Goal: Transaction & Acquisition: Download file/media

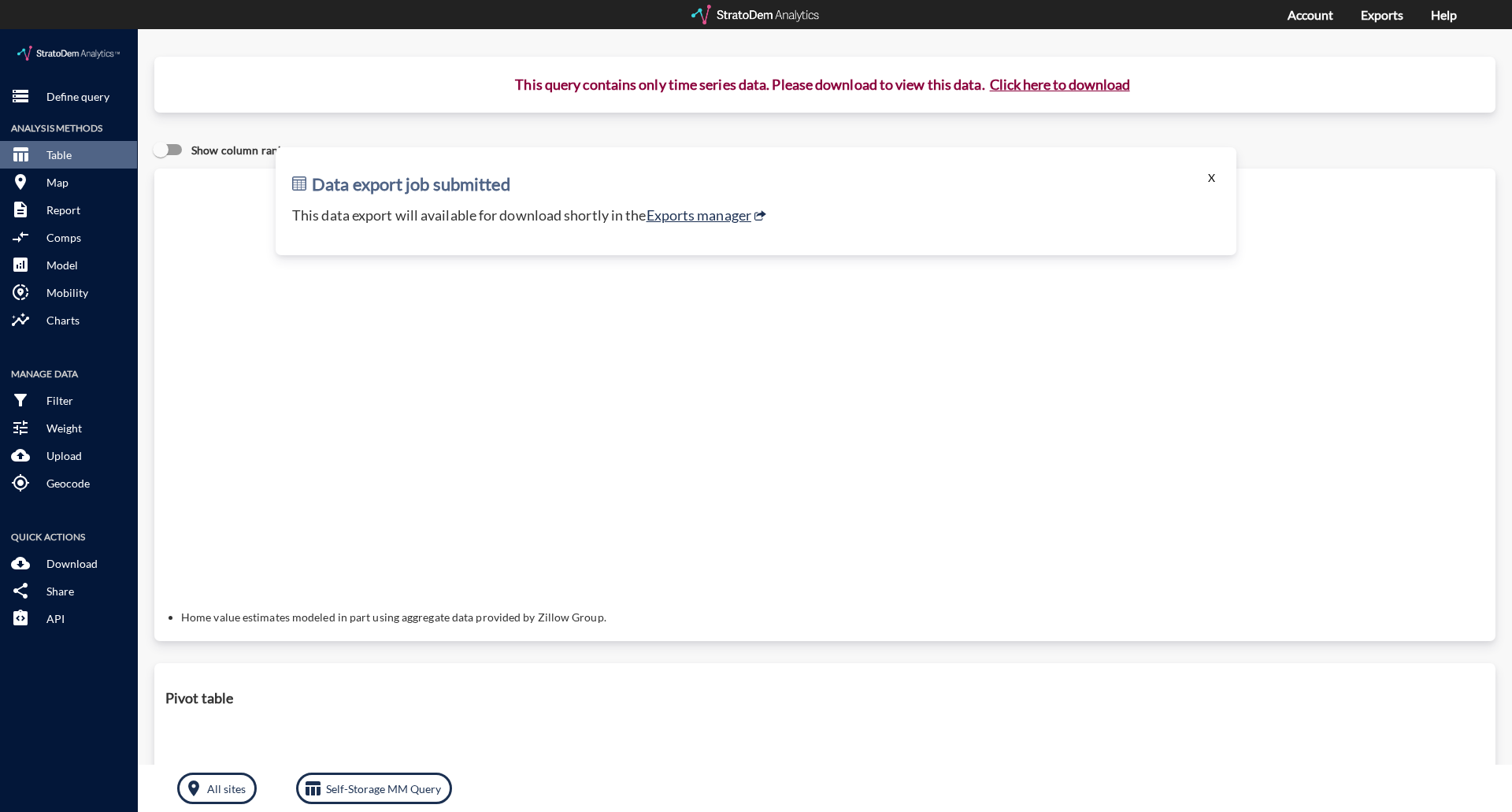
click button "X"
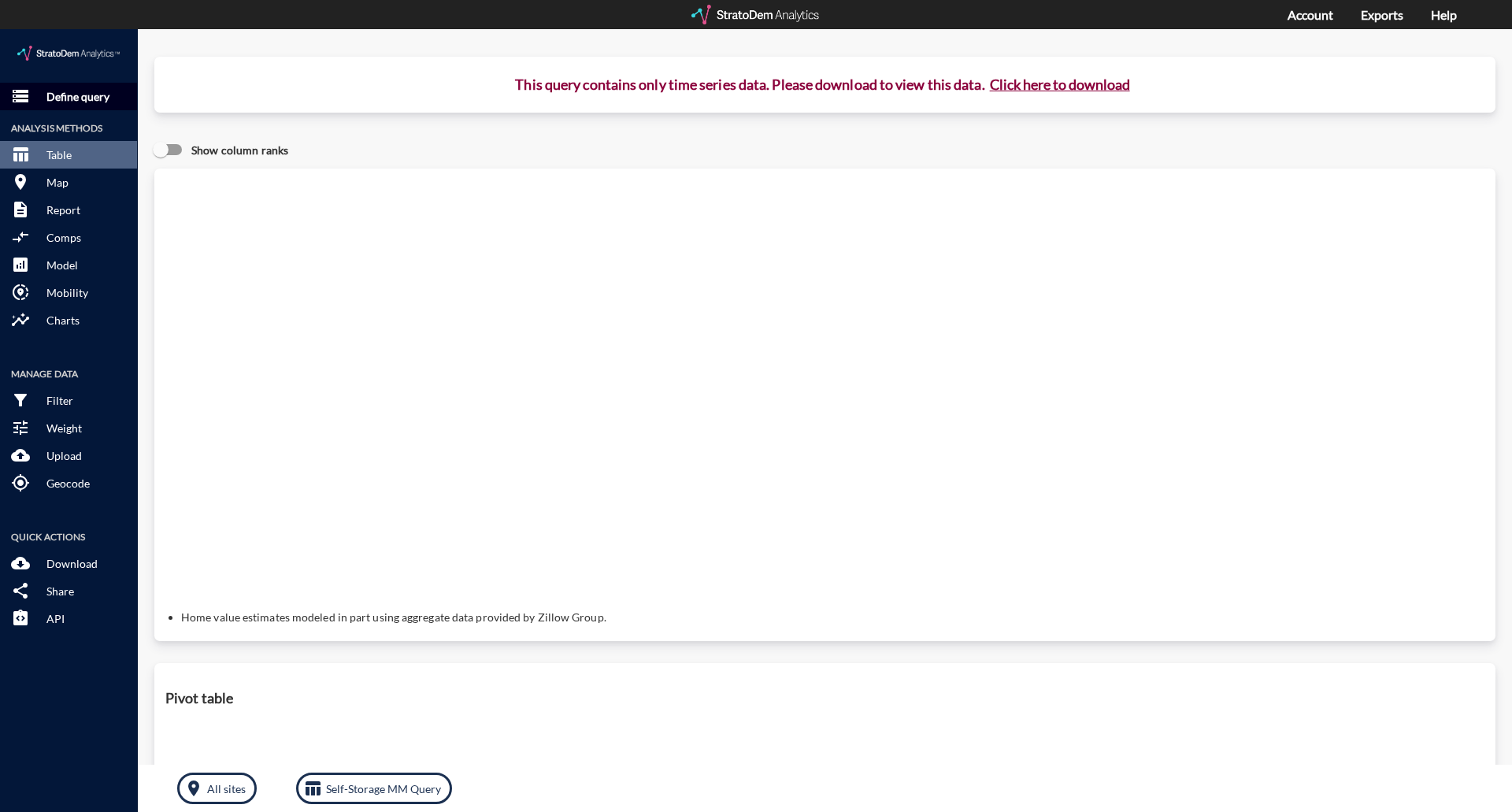
click button "storage Define query"
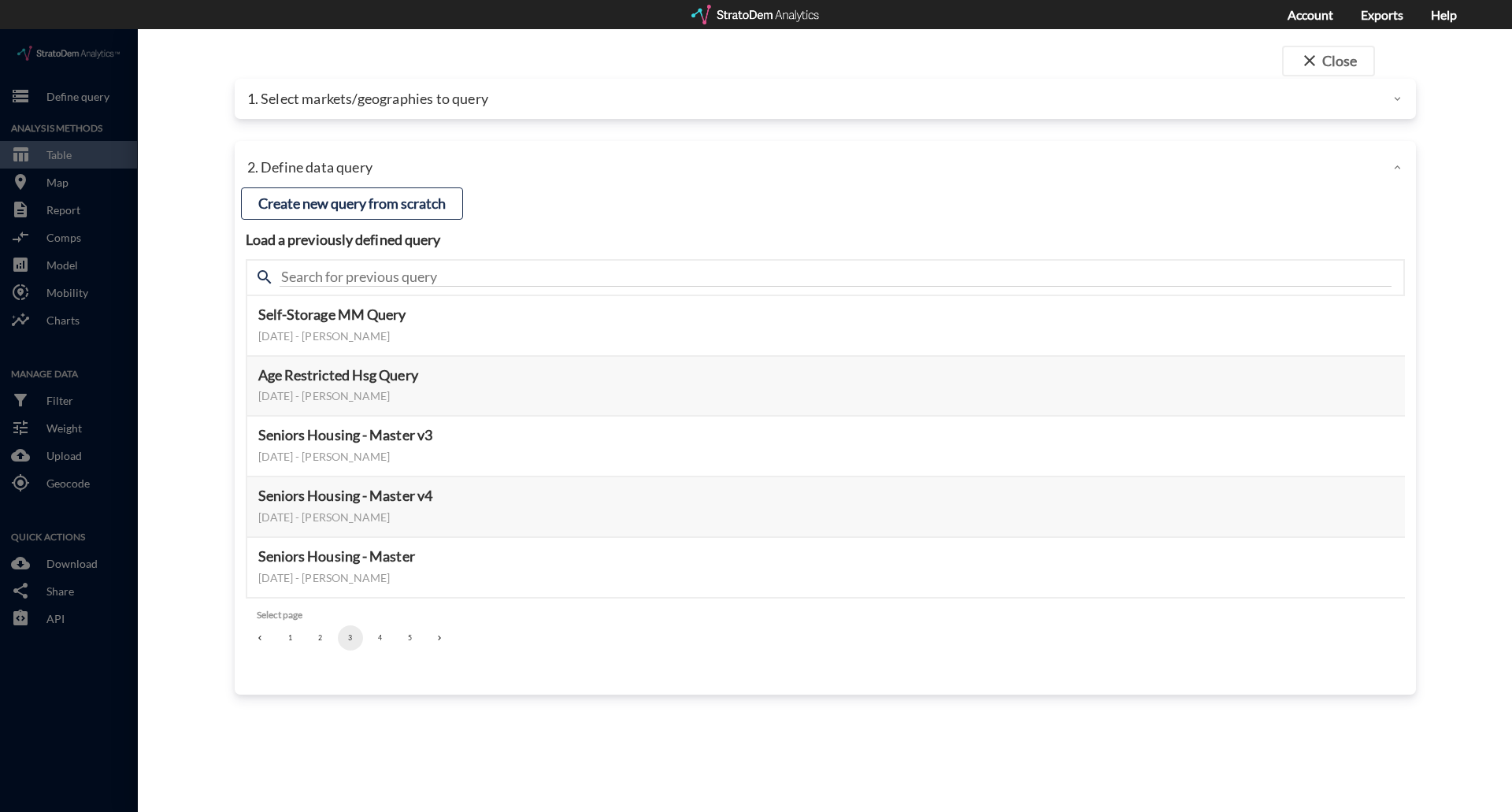
click p "1. Select markets/geographies to query"
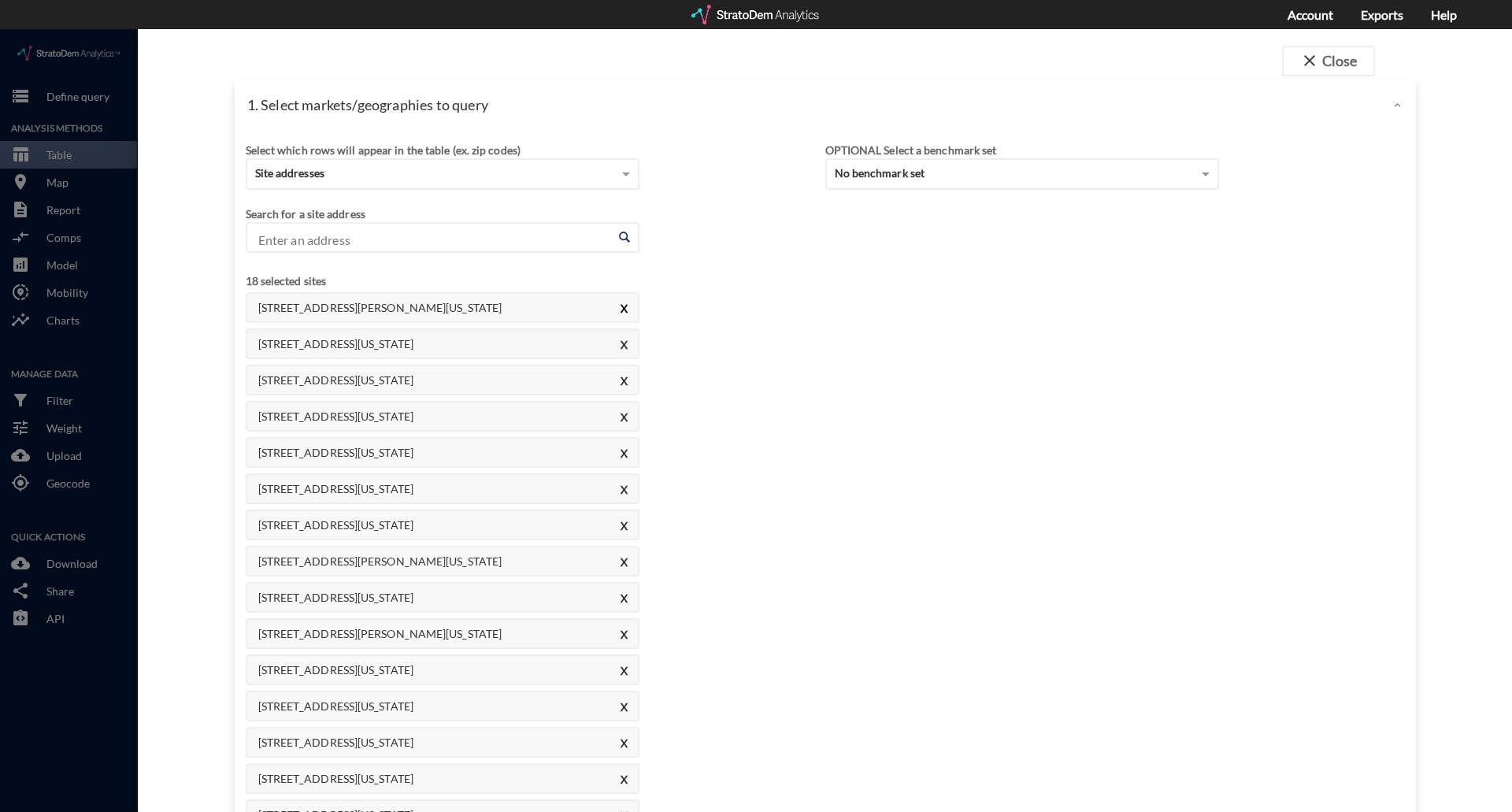
click button "X"
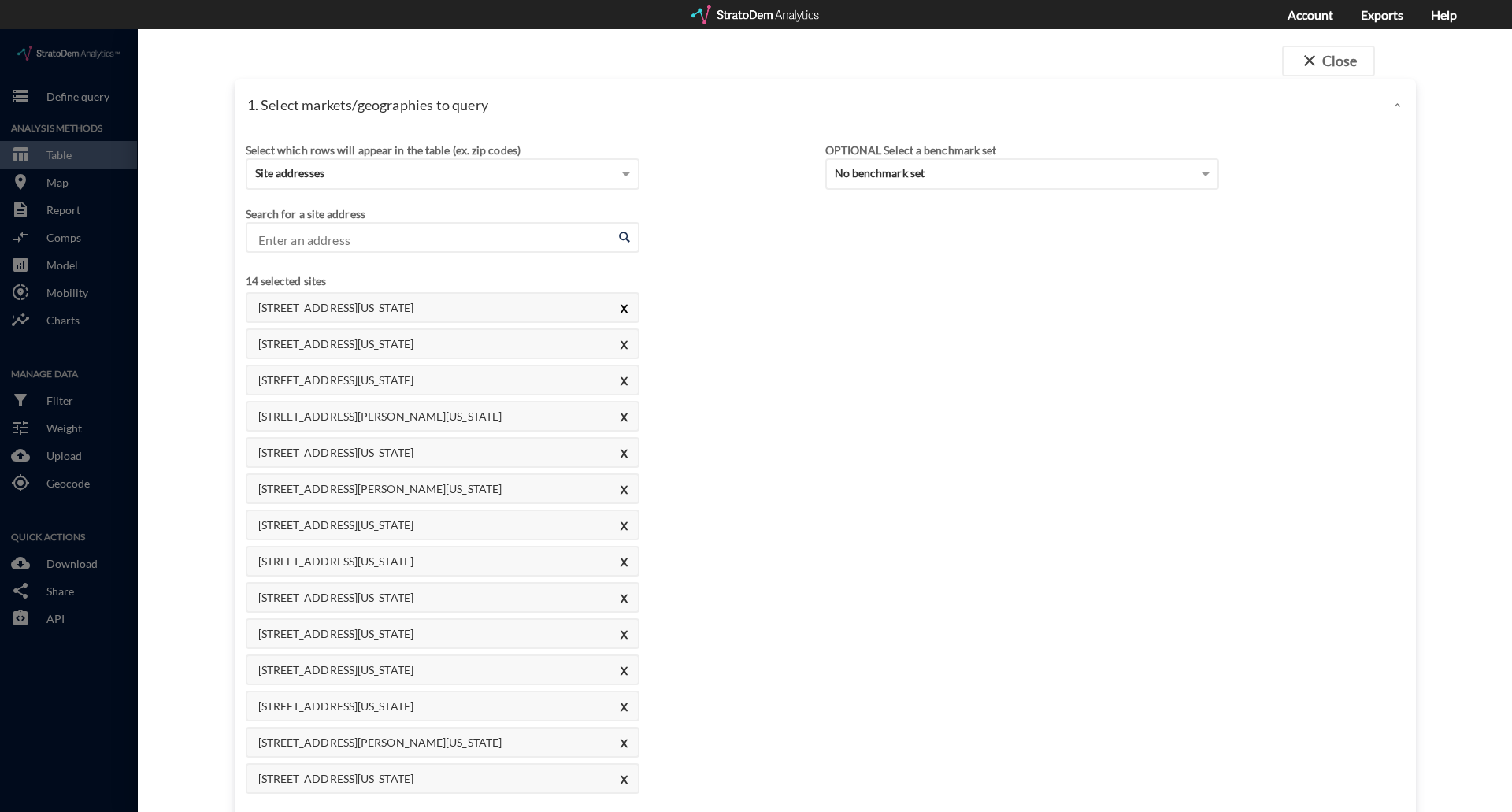
click button "X"
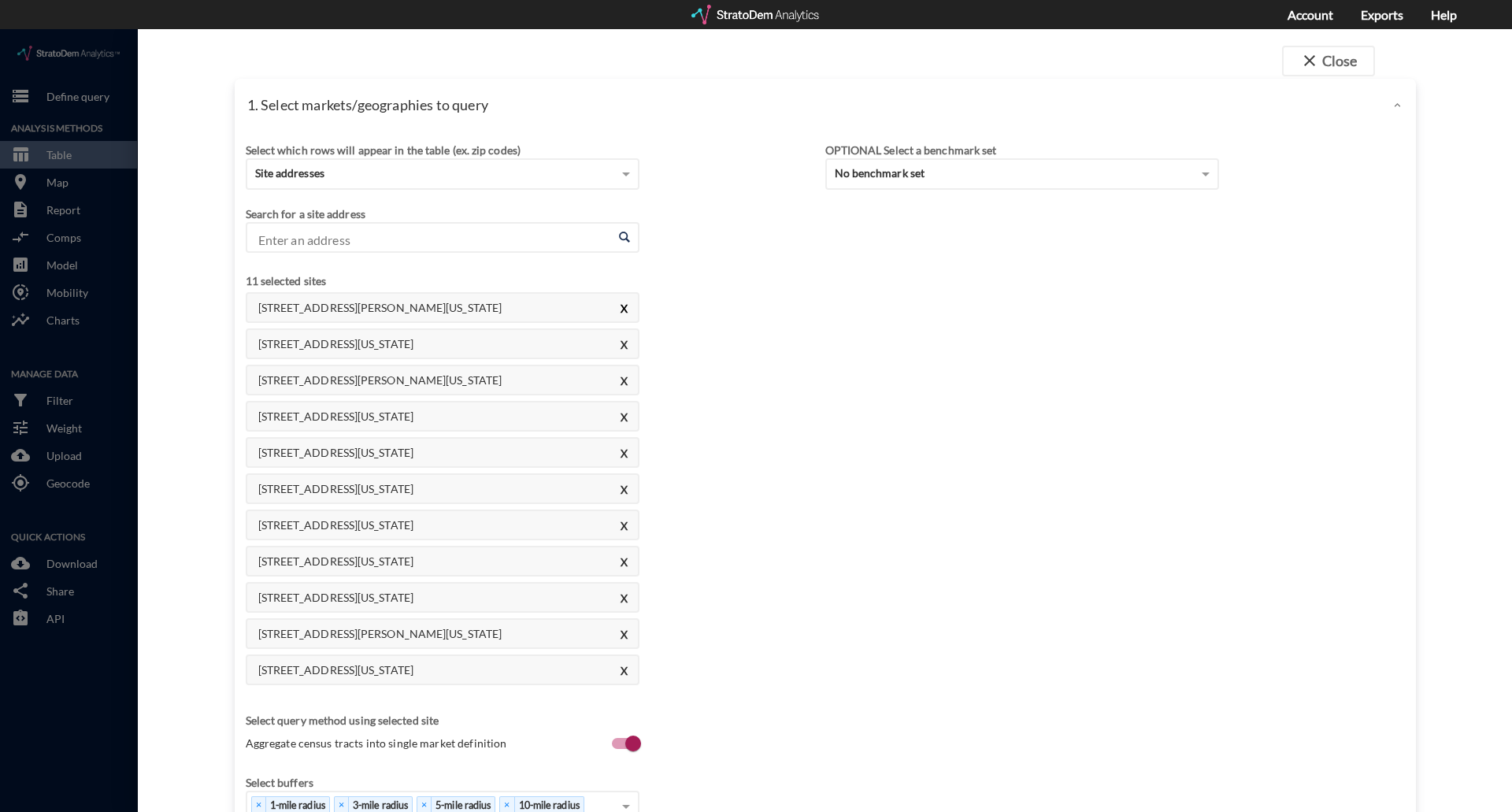
click button "X"
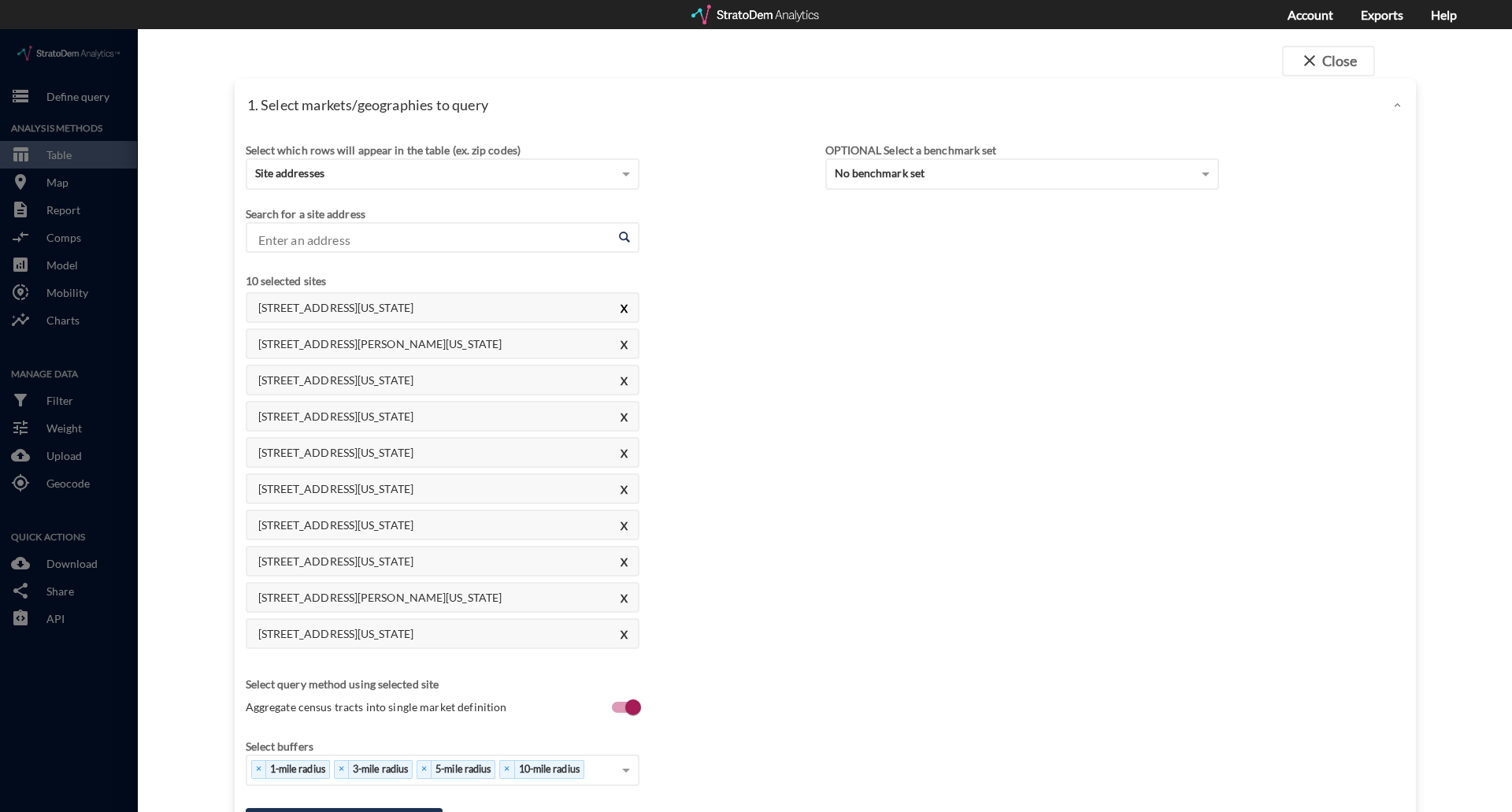
click button "X"
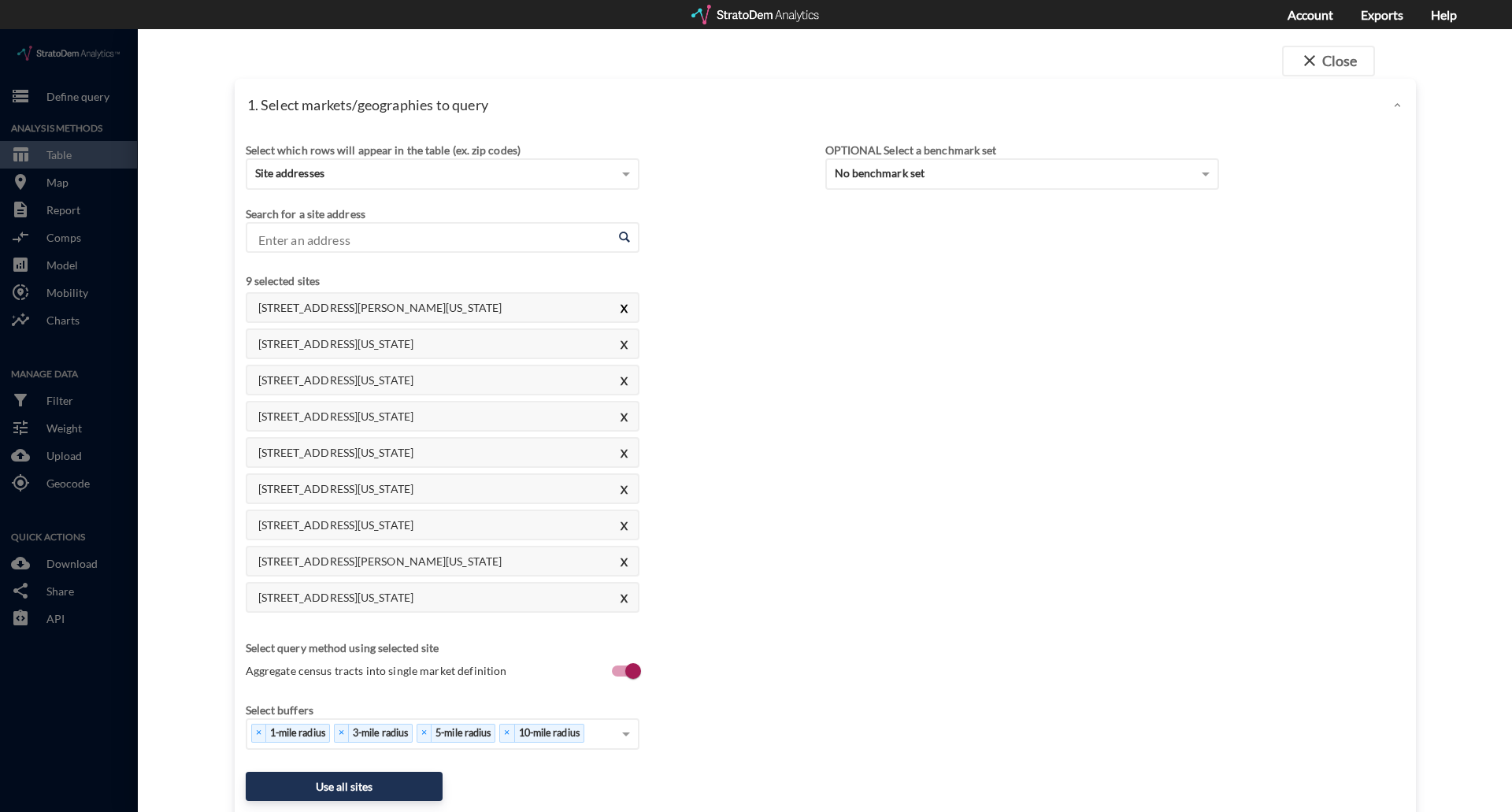
click button "X"
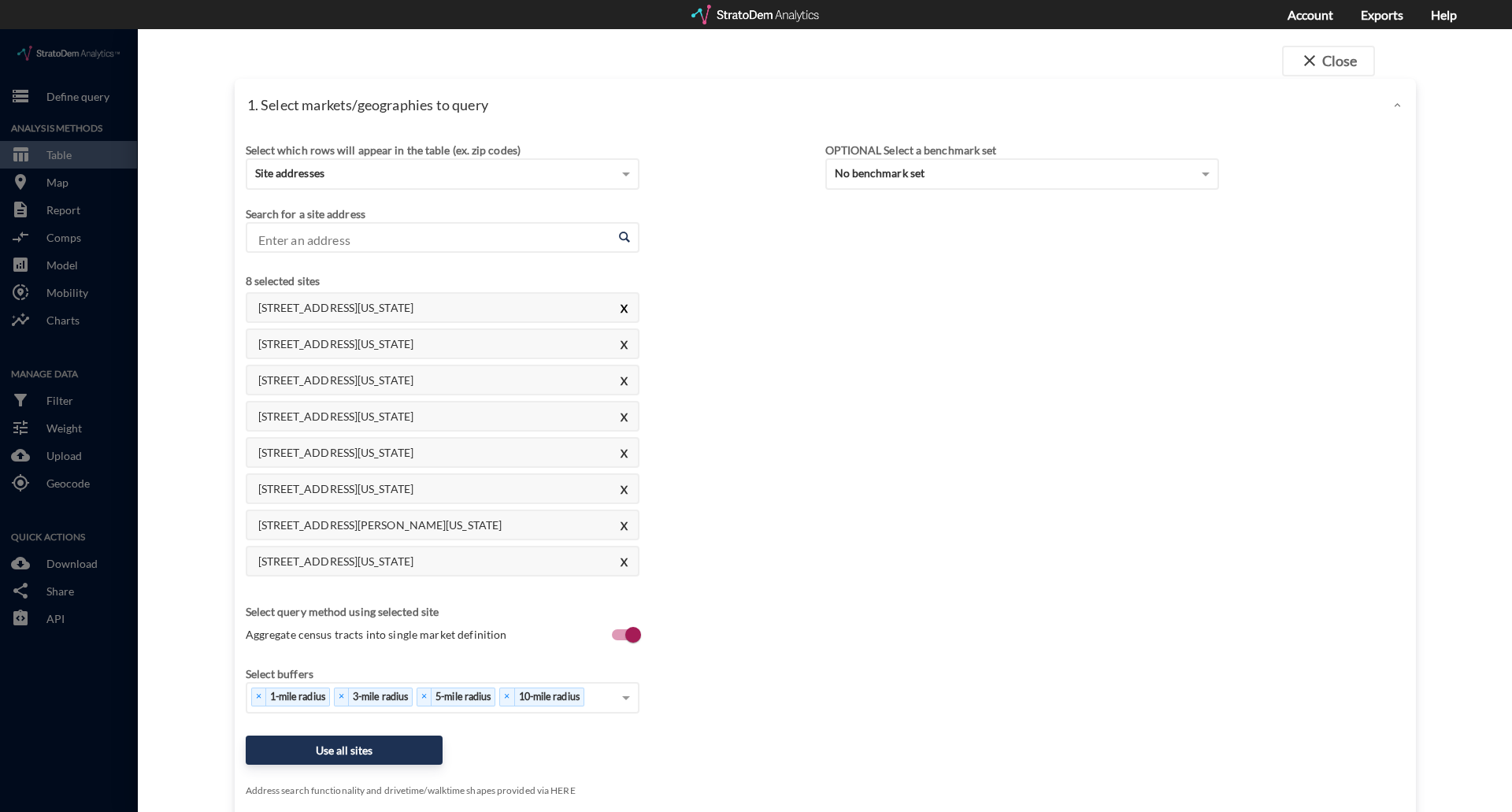
click button "X"
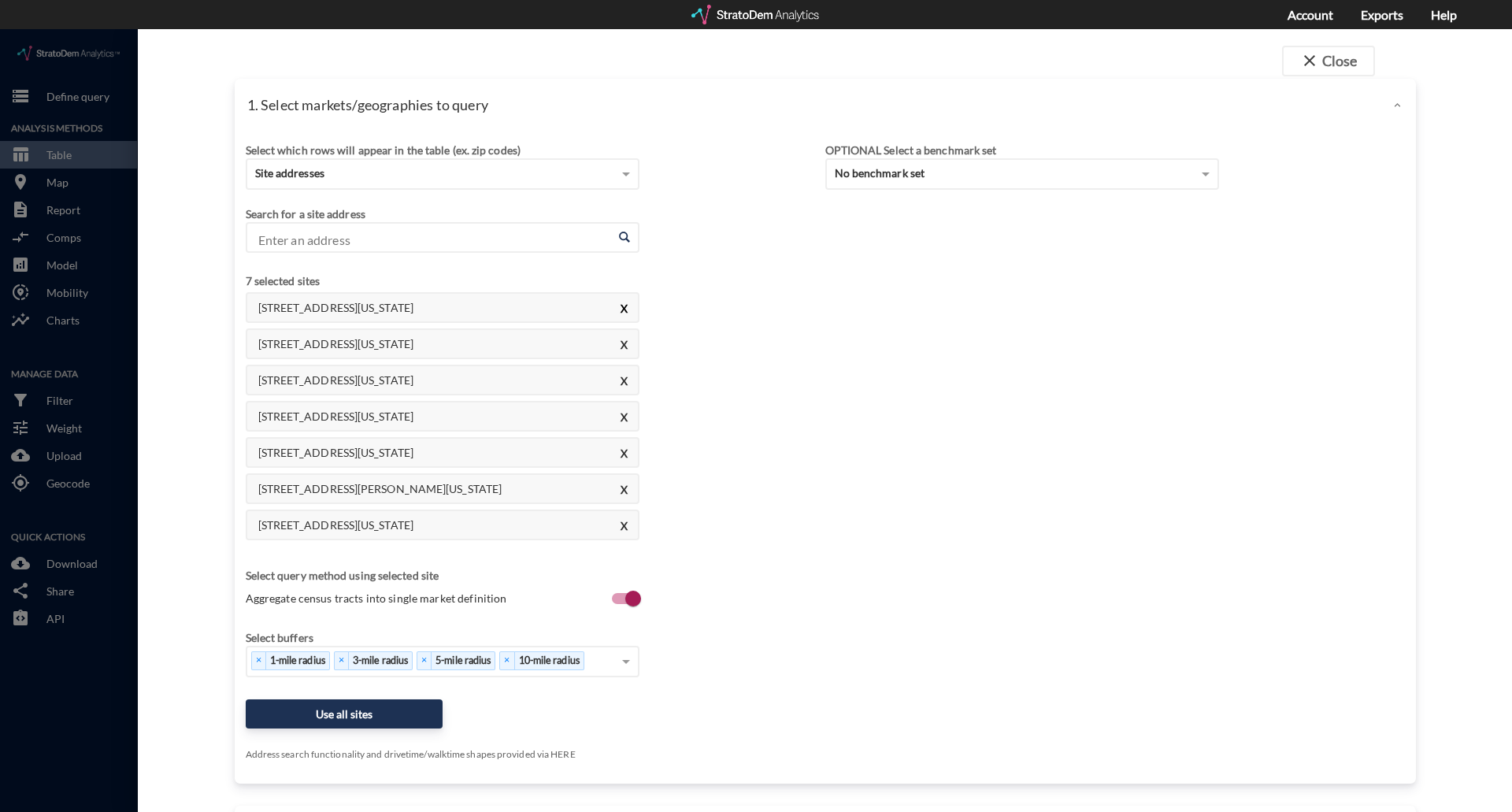
click button "X"
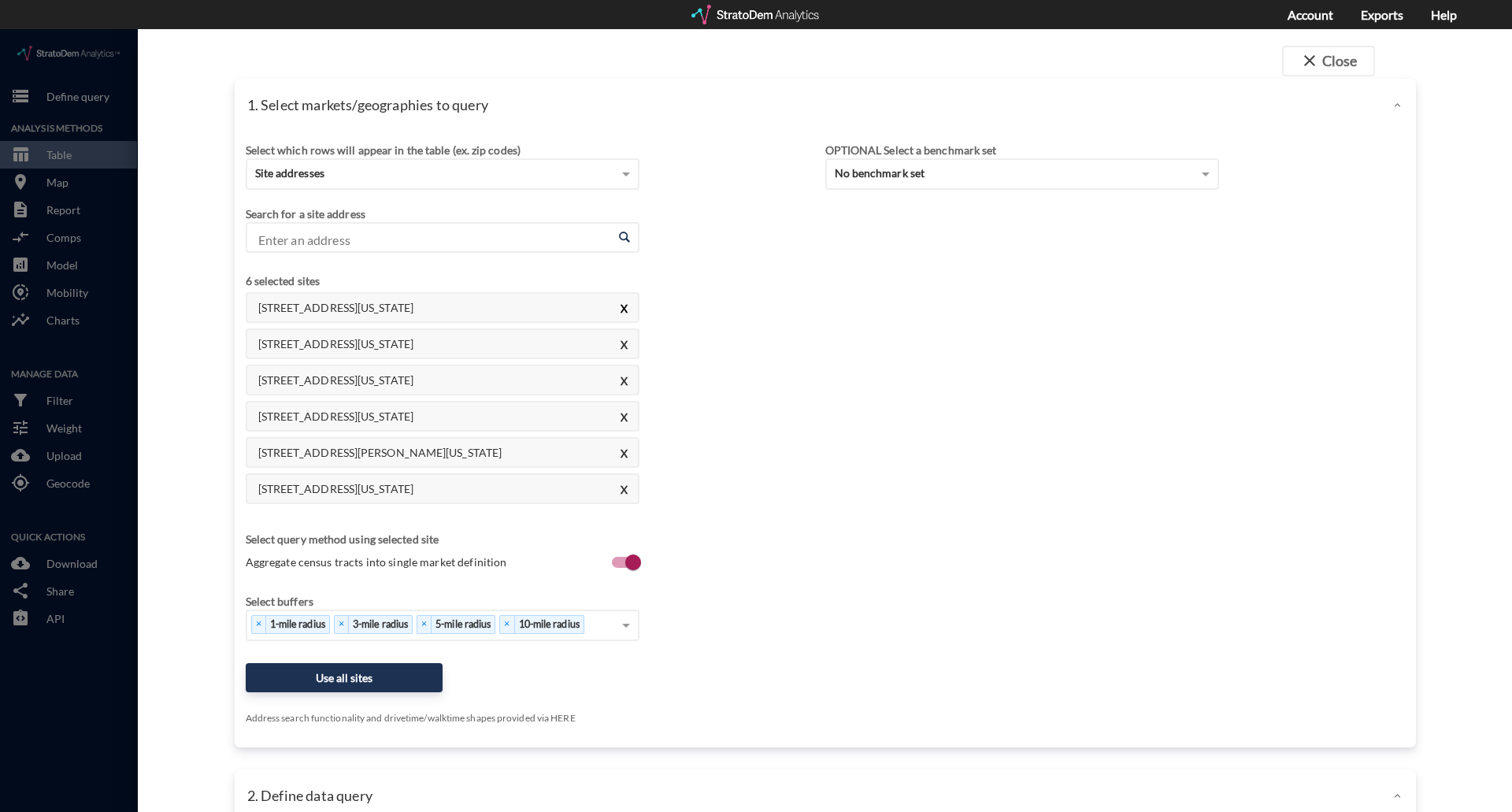
click button "X"
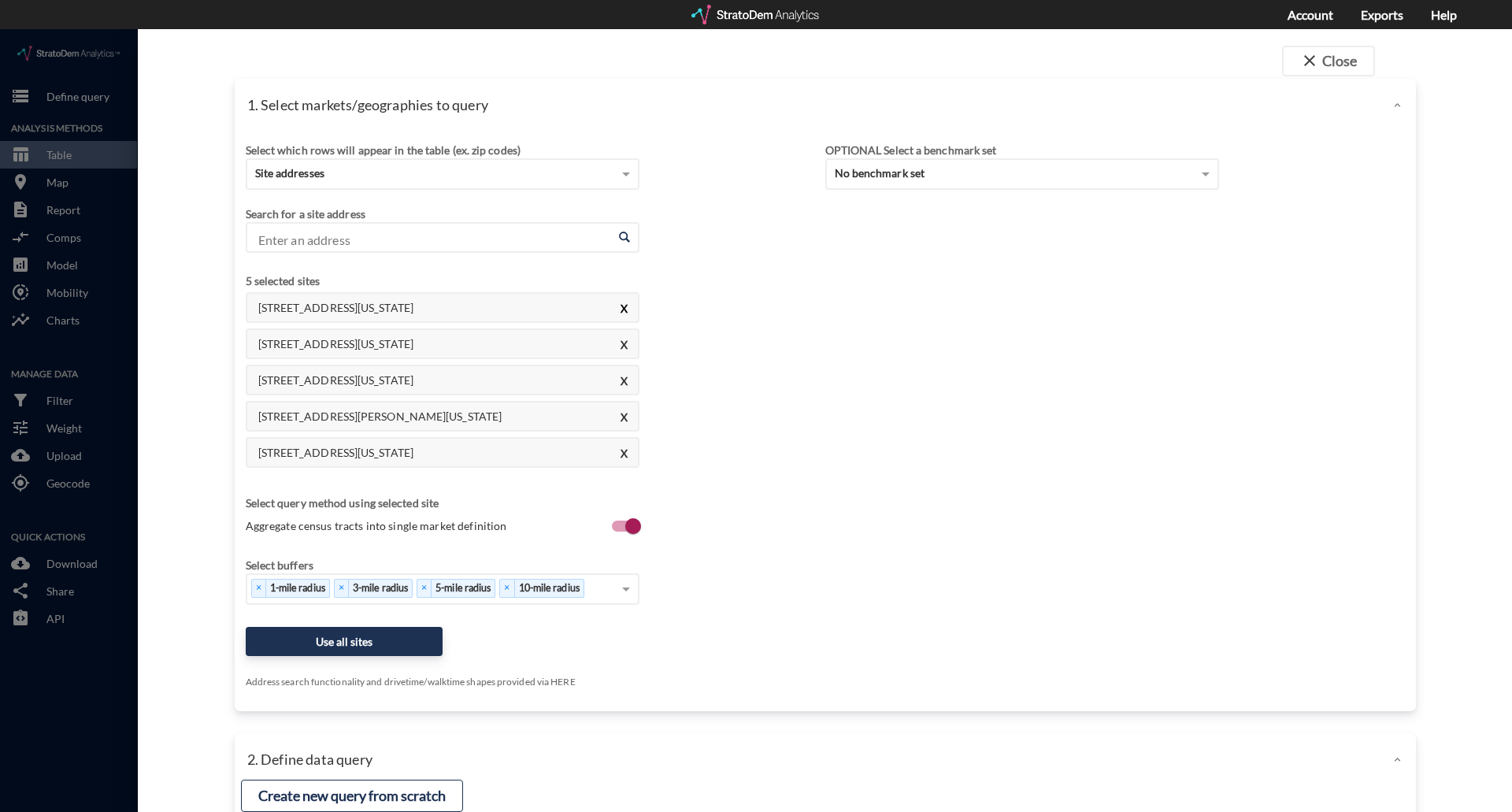
click button "X"
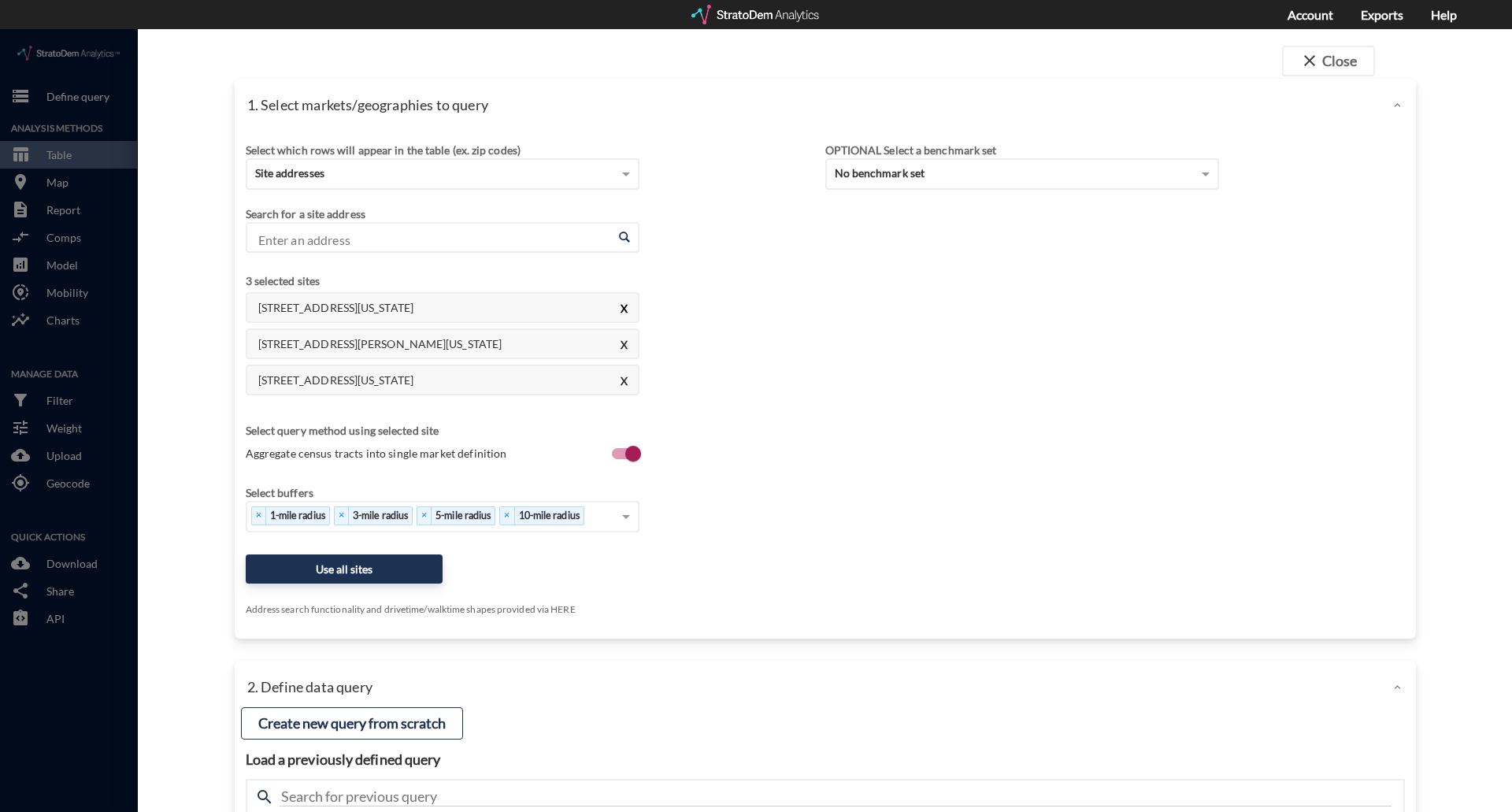
click button "X"
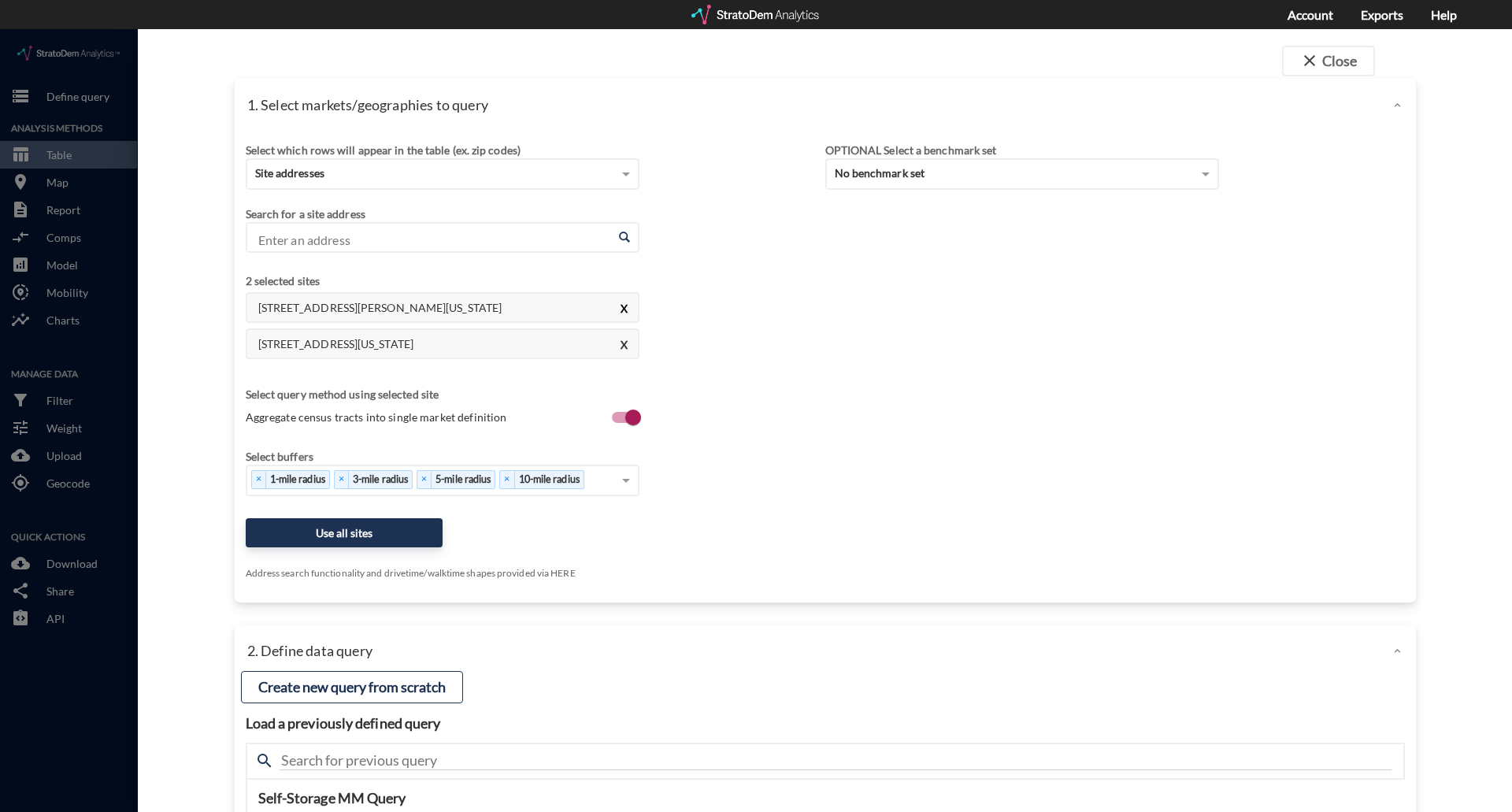
click button "X"
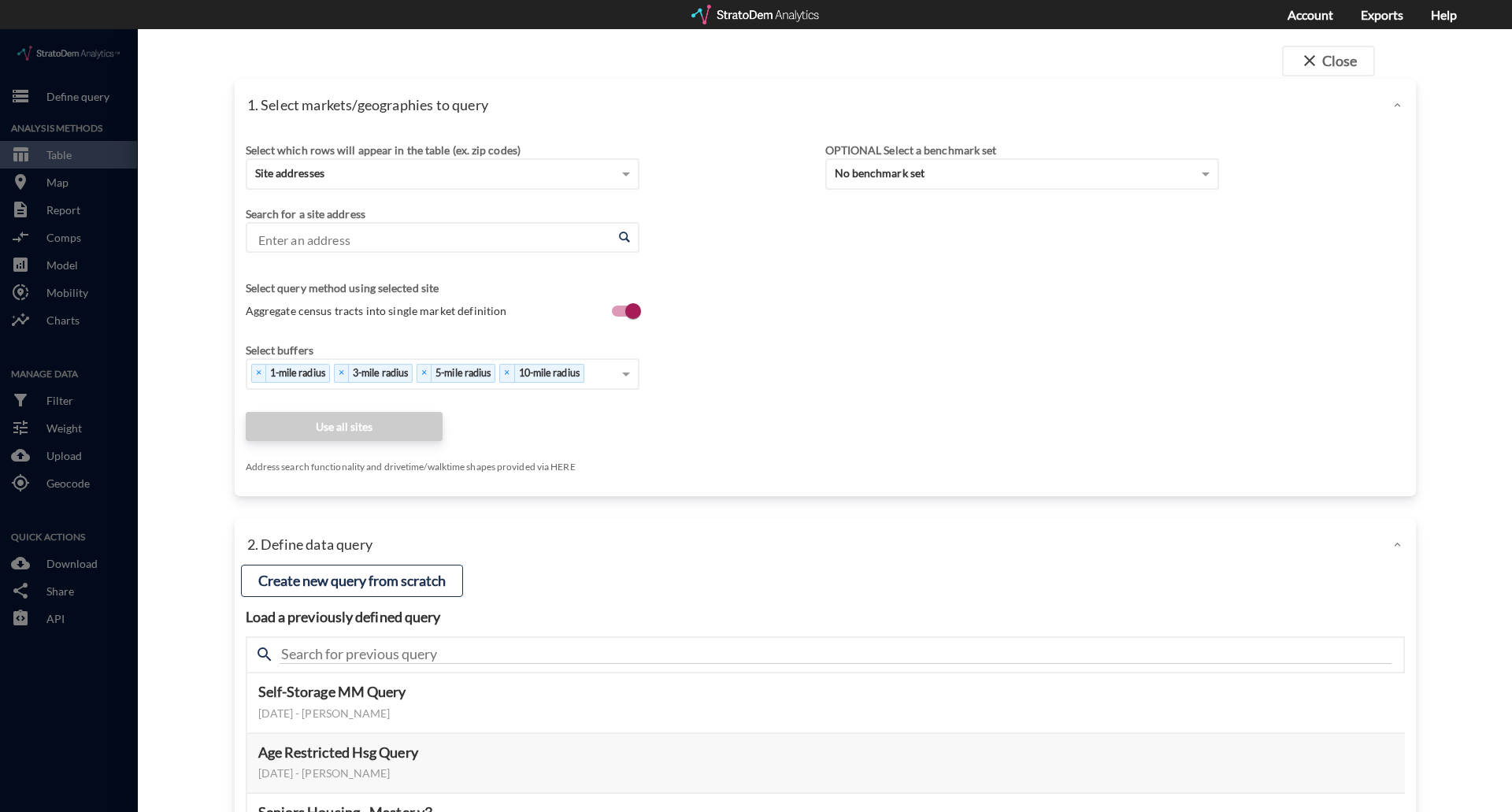
click input "Enter an address"
paste input "[STREET_ADDRESS][US_STATE]"
click li "[STREET_ADDRESS][US_STATE]"
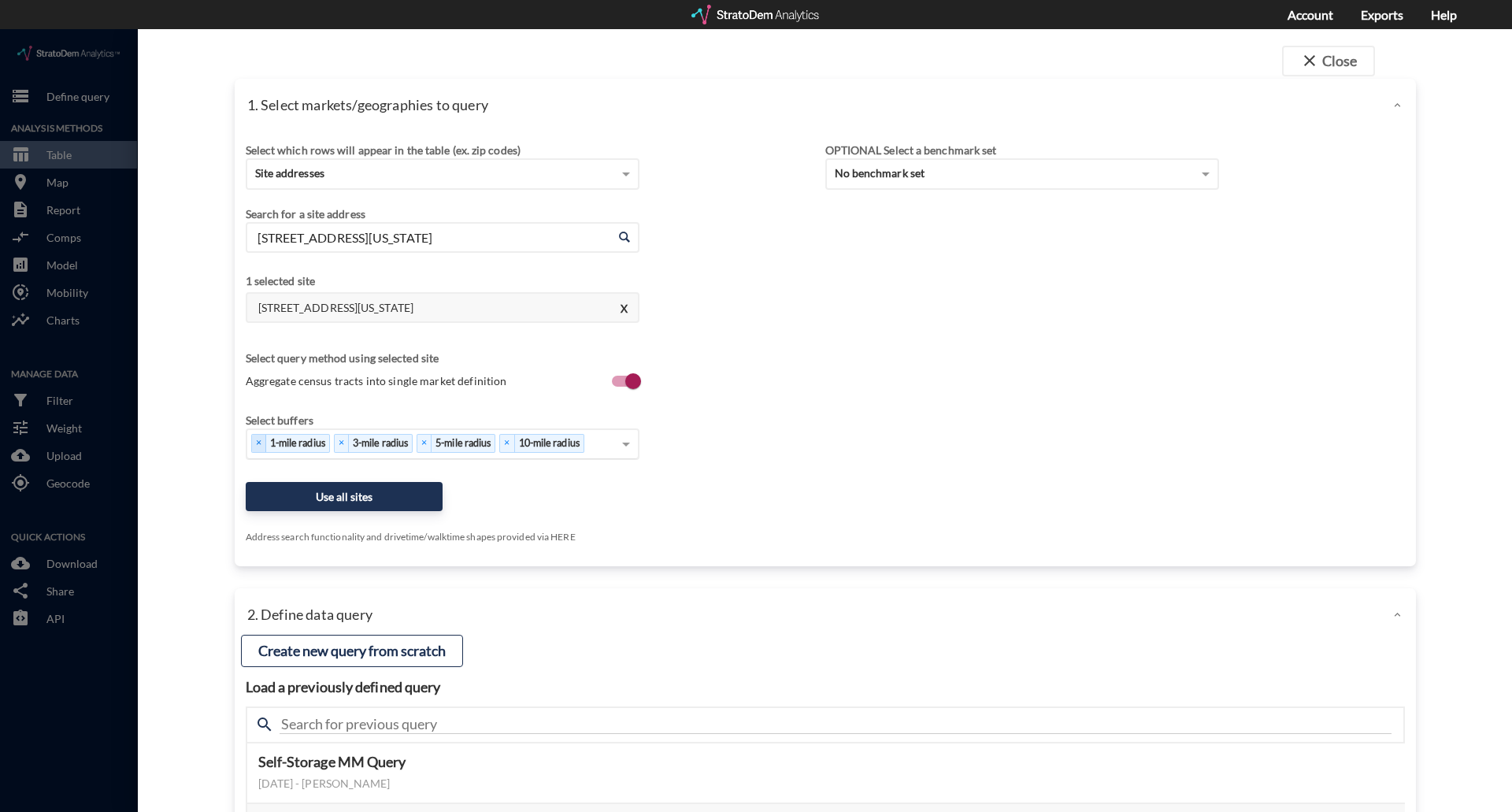
type input "[STREET_ADDRESS][US_STATE]"
click div "Select..."
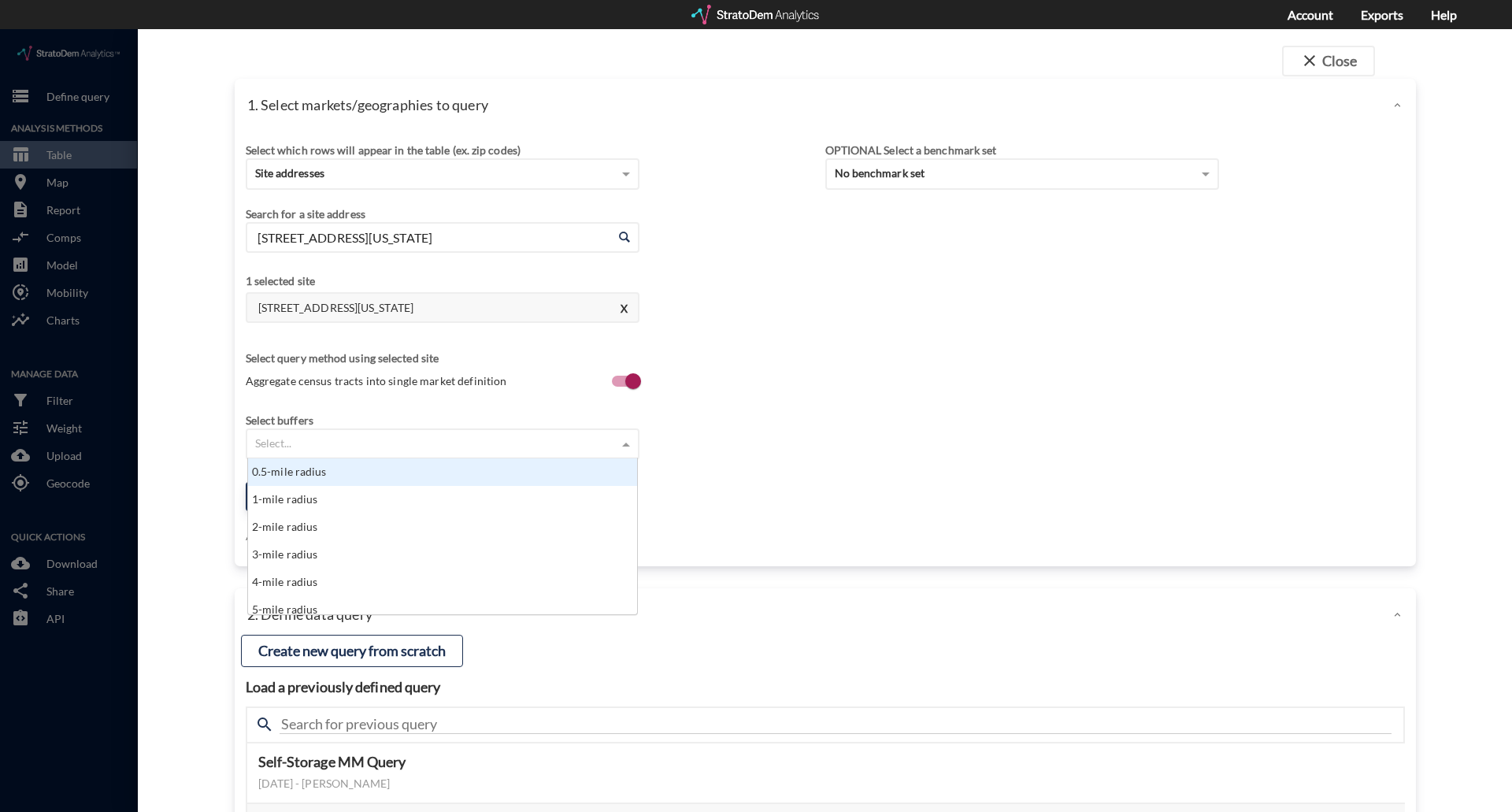
scroll to position [144, 380]
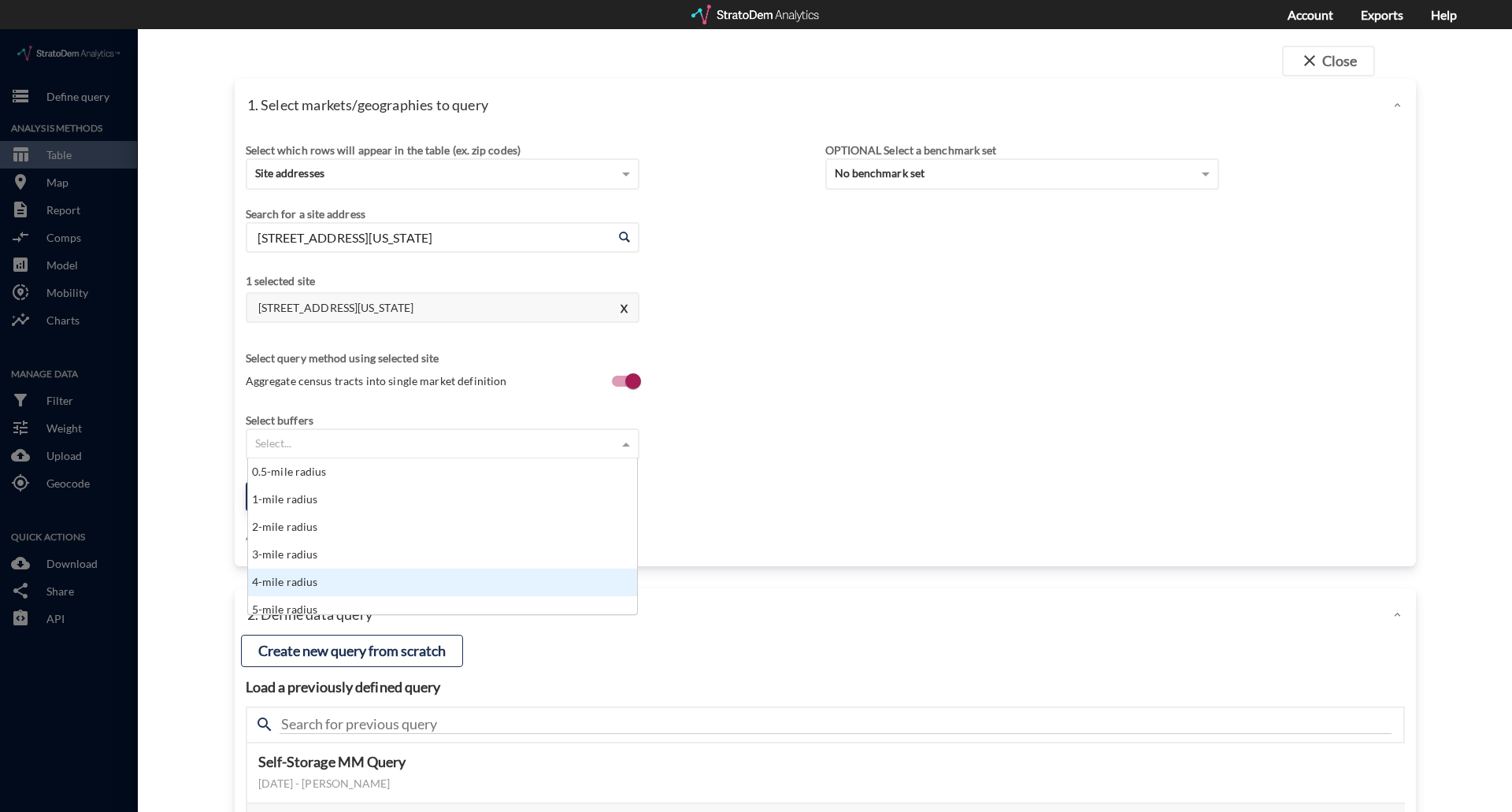
click div "4-mile radius"
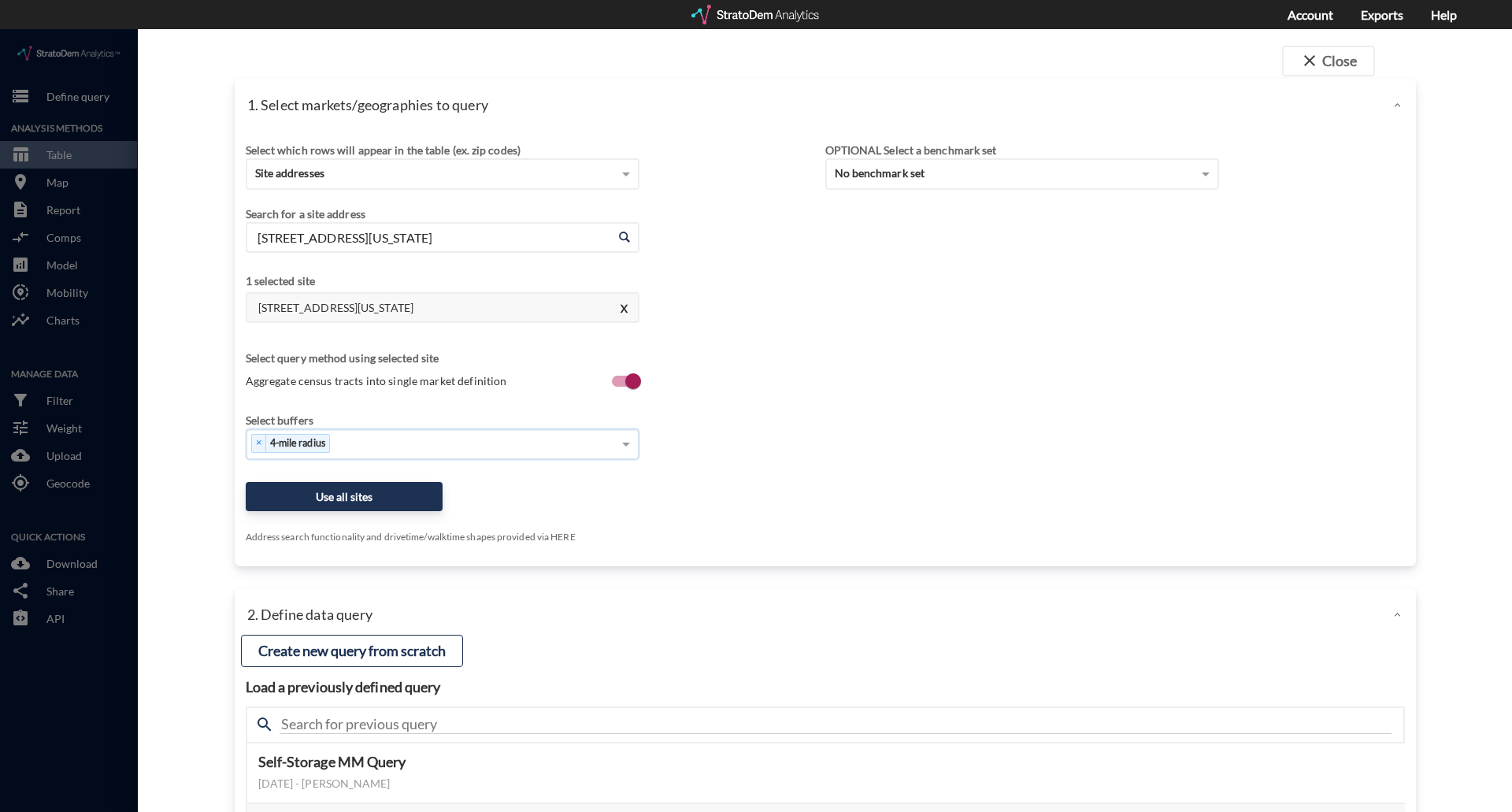
click div "× 4-mile radius"
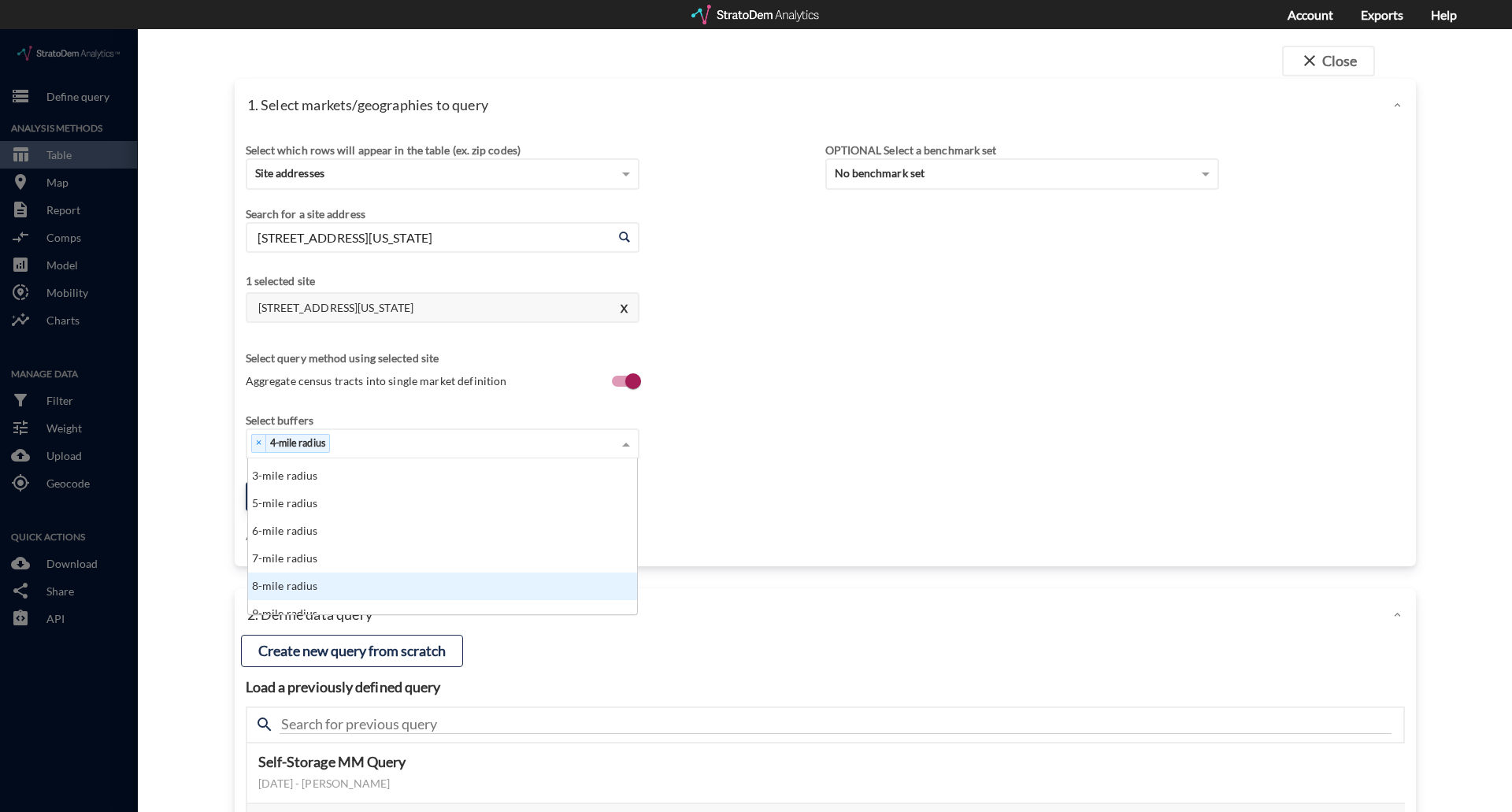
scroll to position [91, 0]
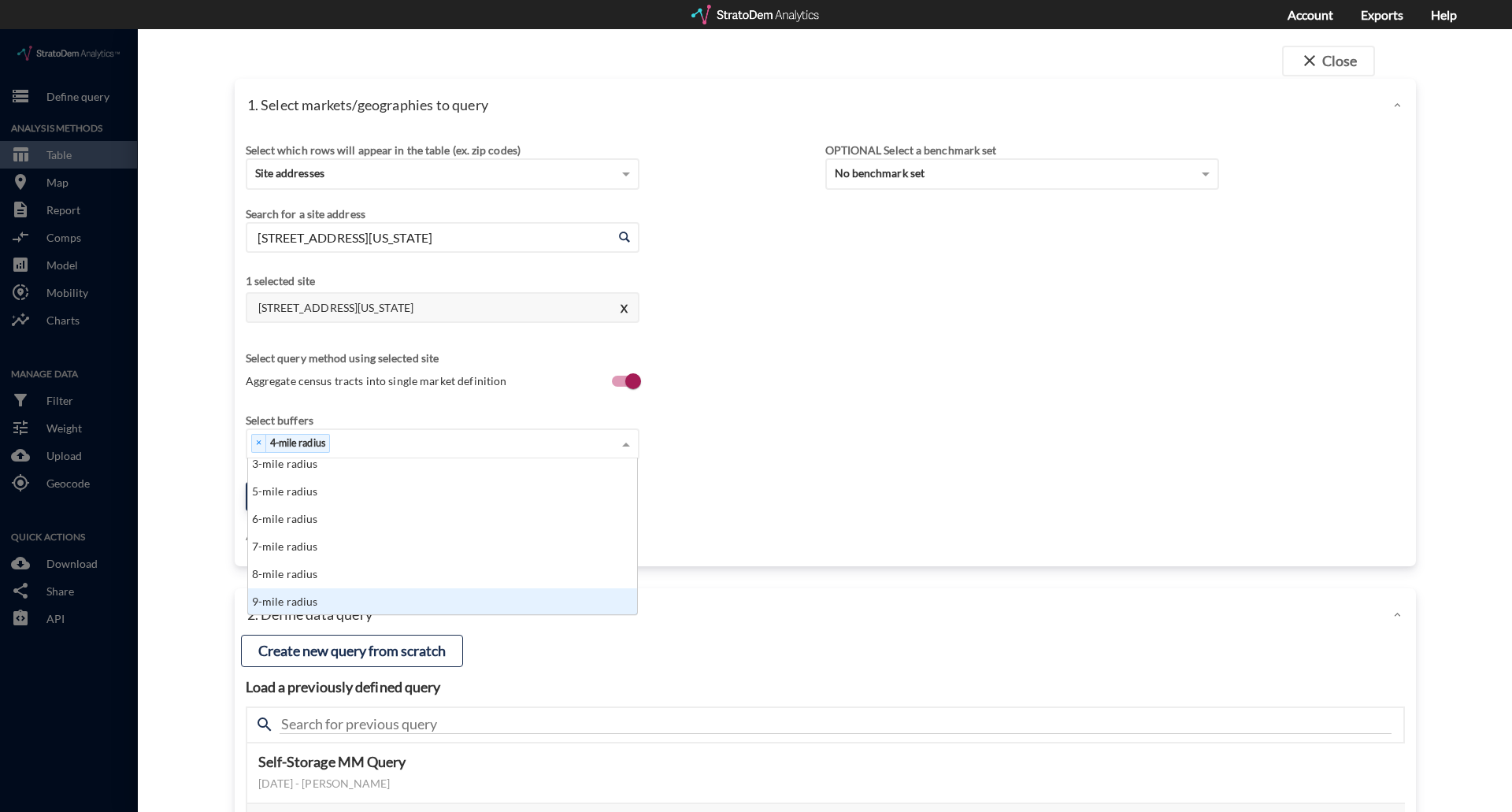
click div "9-mile radius"
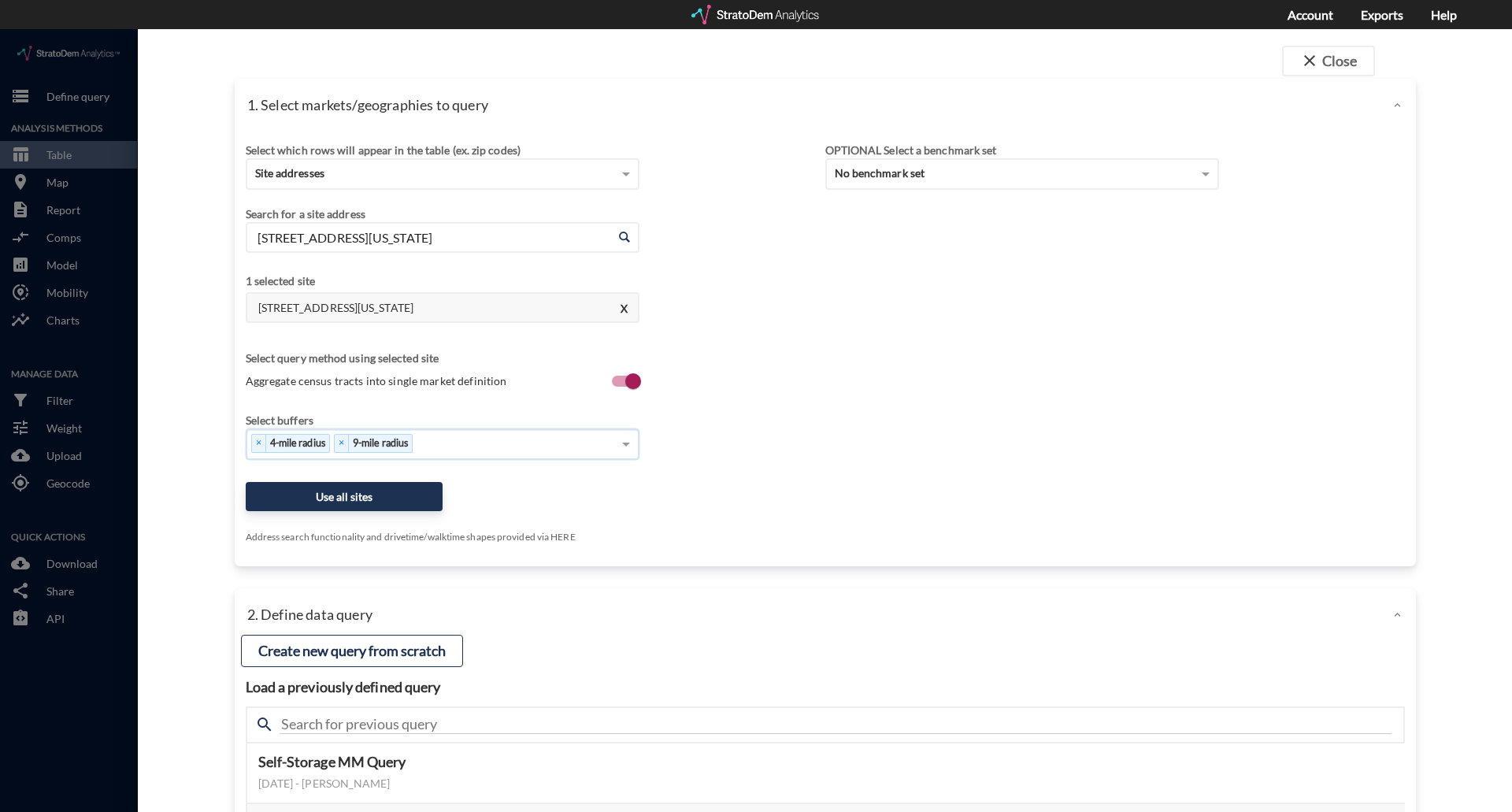
click div "× 4-mile radius × 9-mile radius"
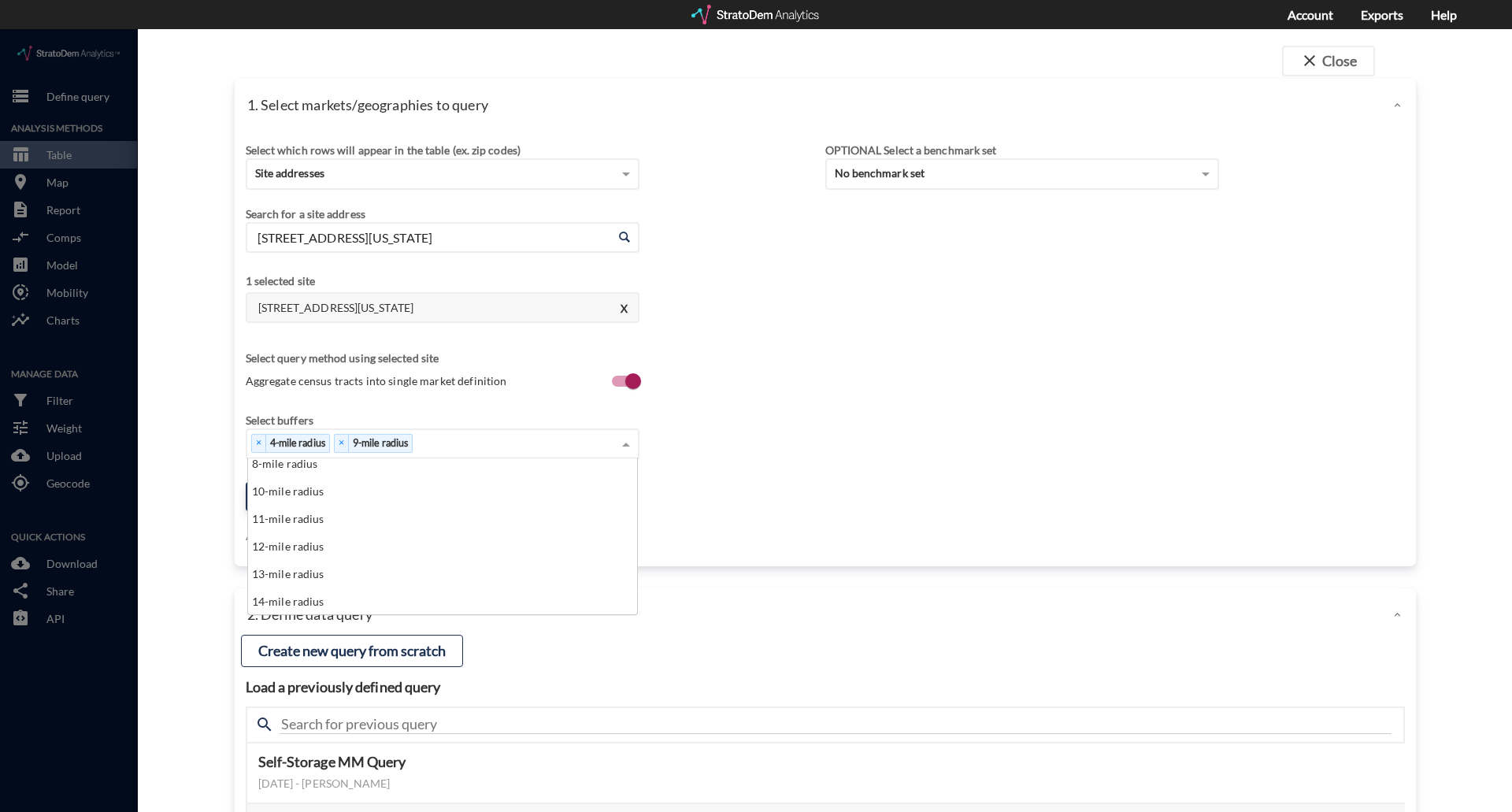
scroll to position [237, 0]
click div "12-mile radius"
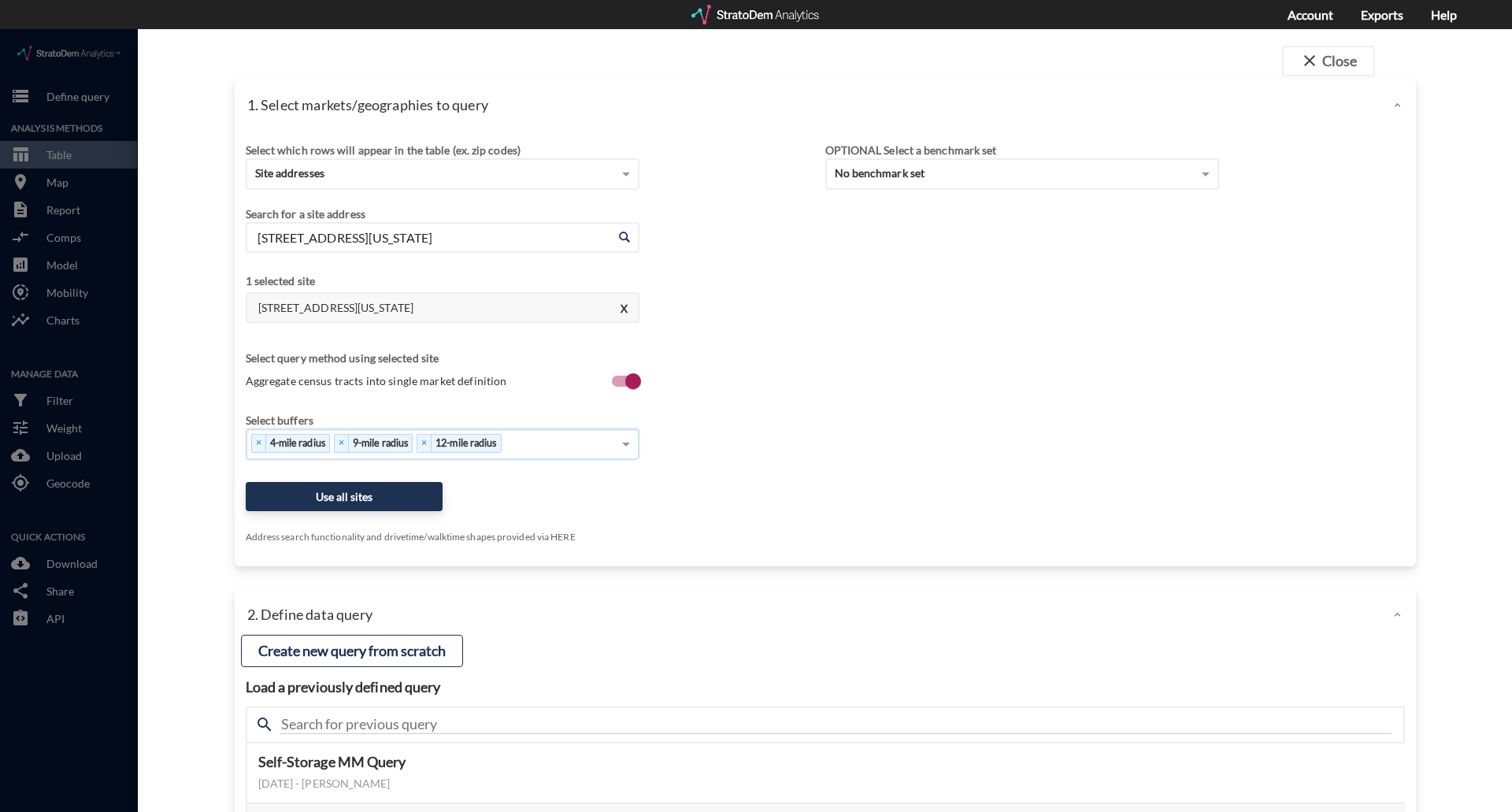
click div "× 4-mile radius × 9-mile radius × 12-mile radius"
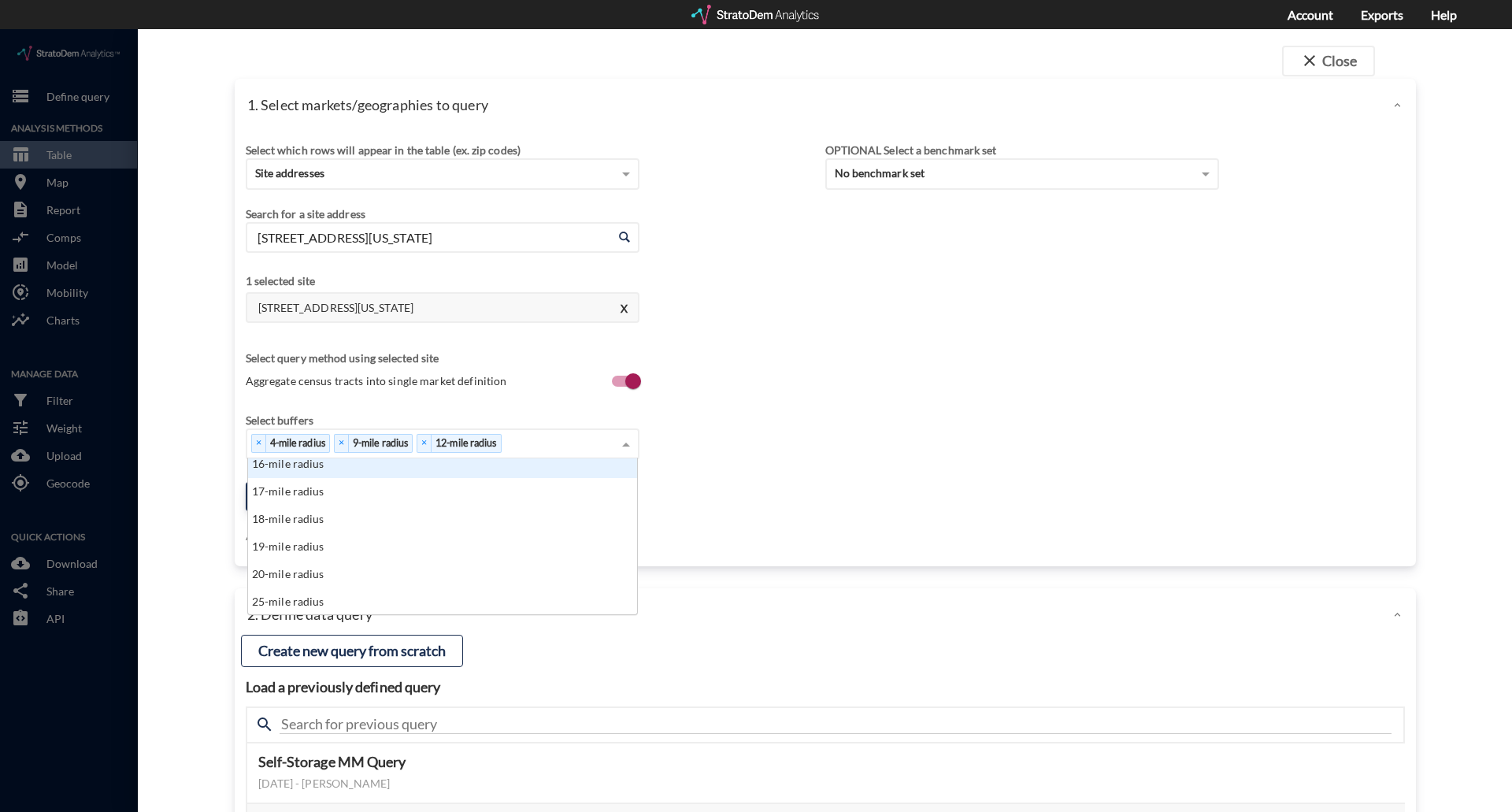
scroll to position [394, 0]
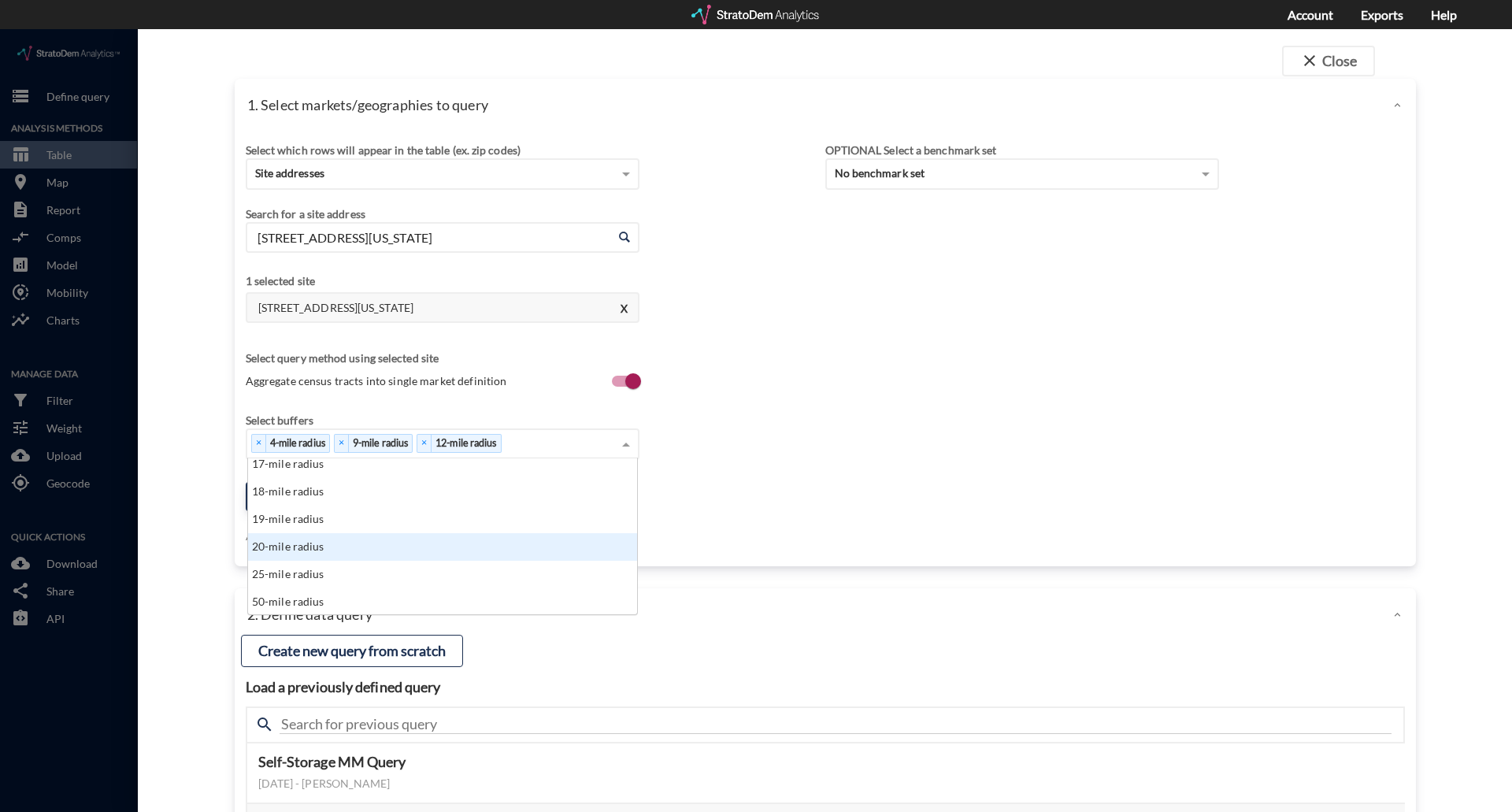
click div "20-mile radius"
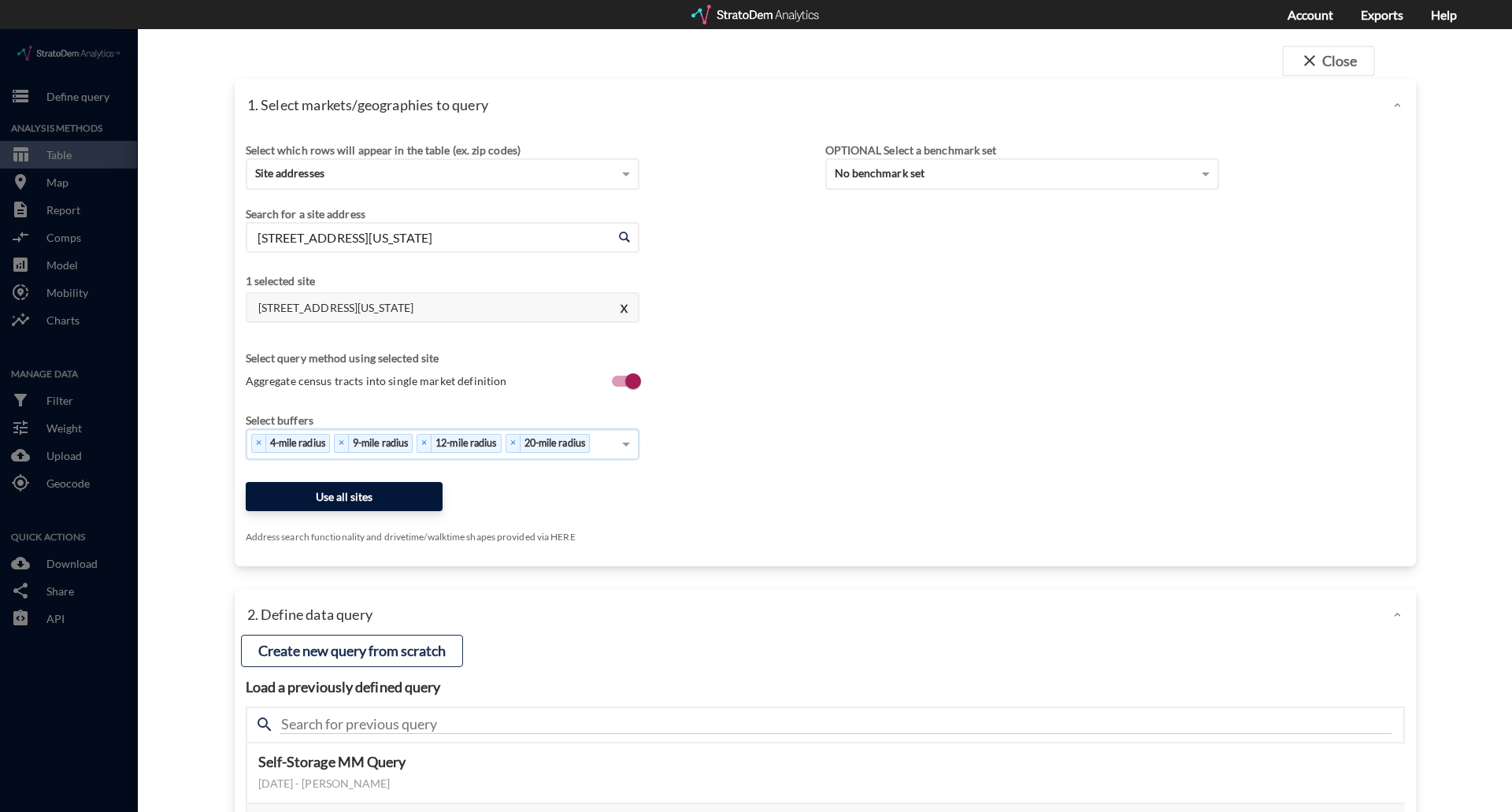
click button "Use all sites"
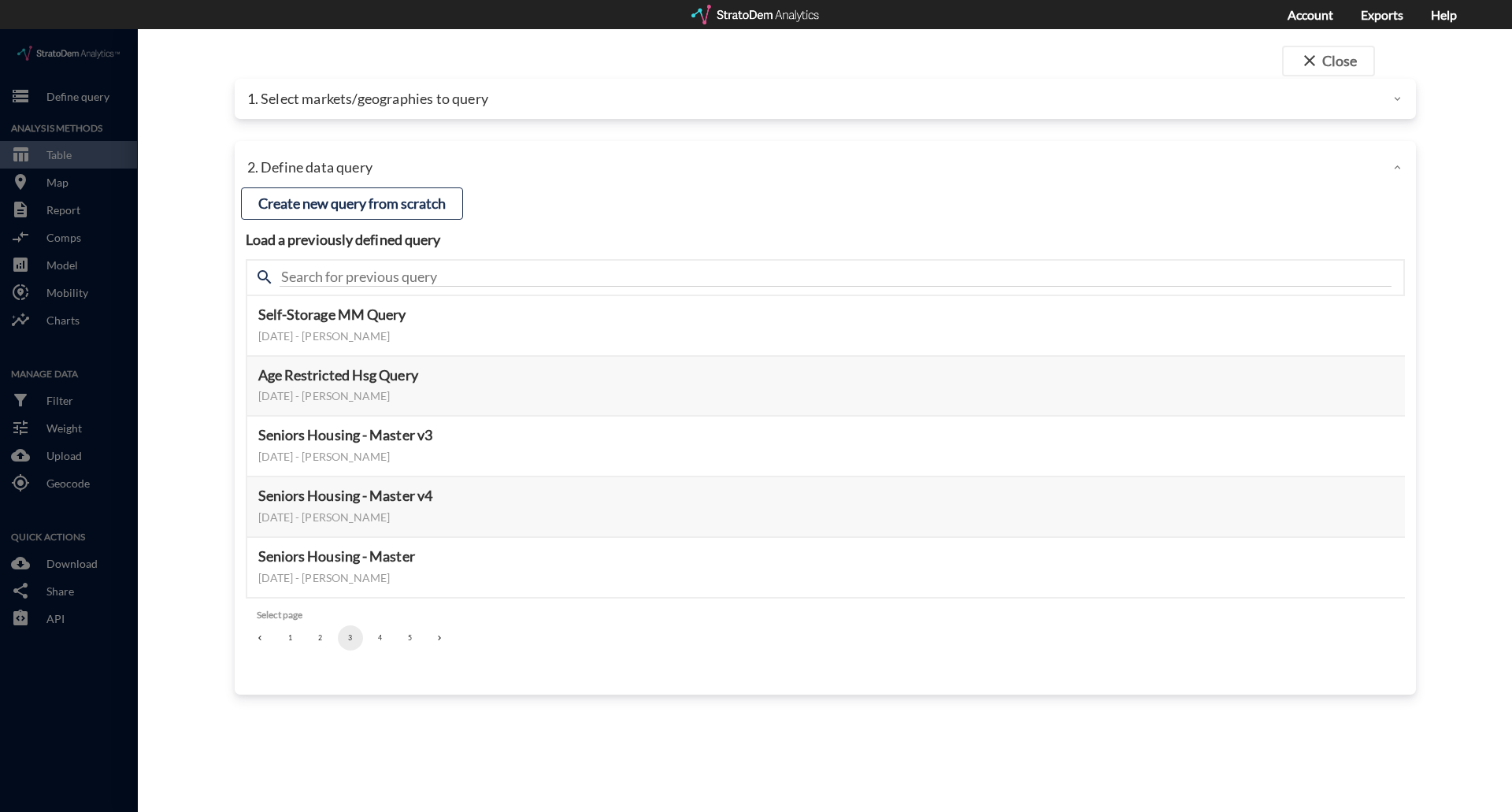
click button "1"
click button "2"
click button "1"
click button "Preview data elements"
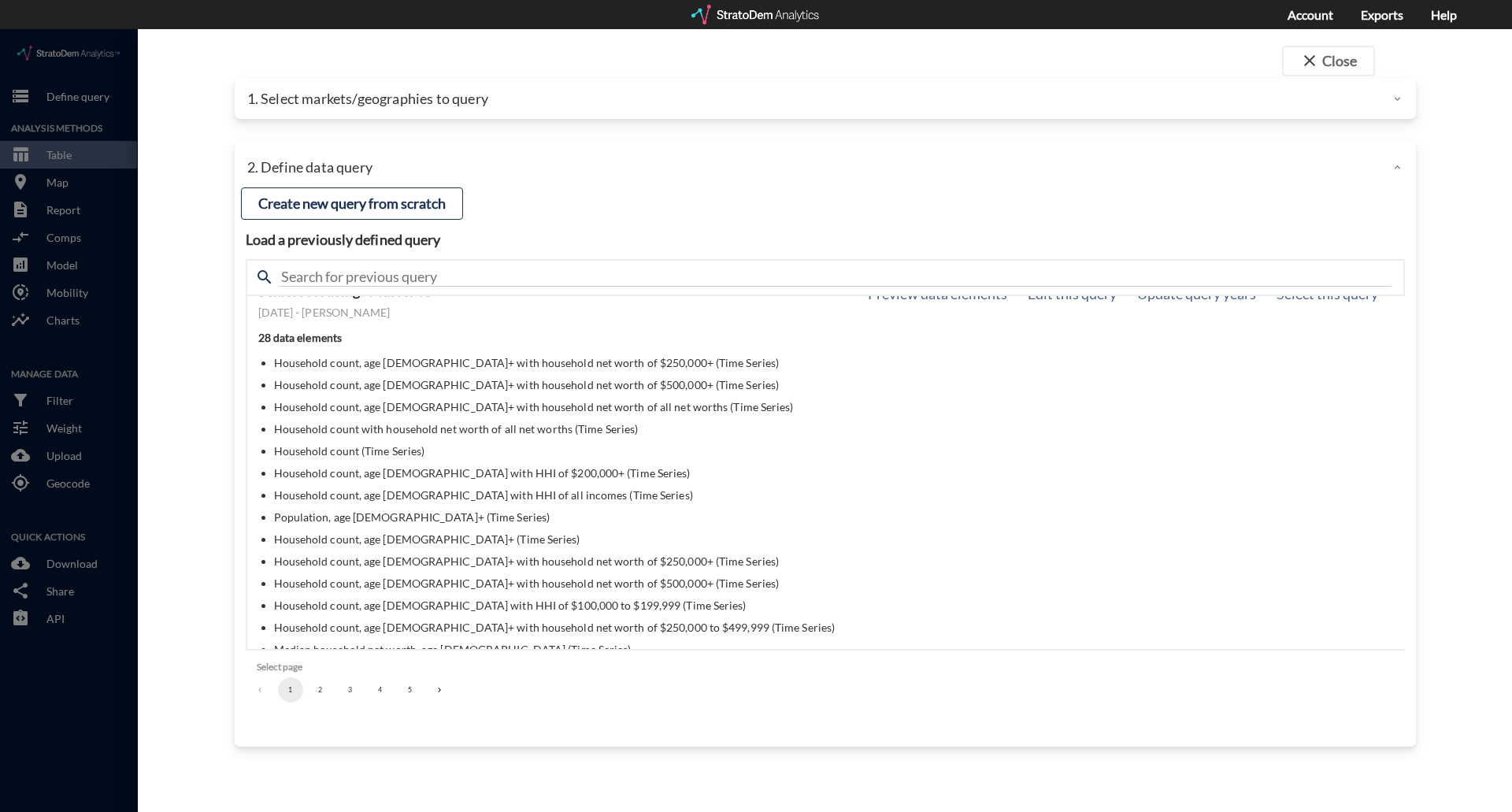
scroll to position [0, 0]
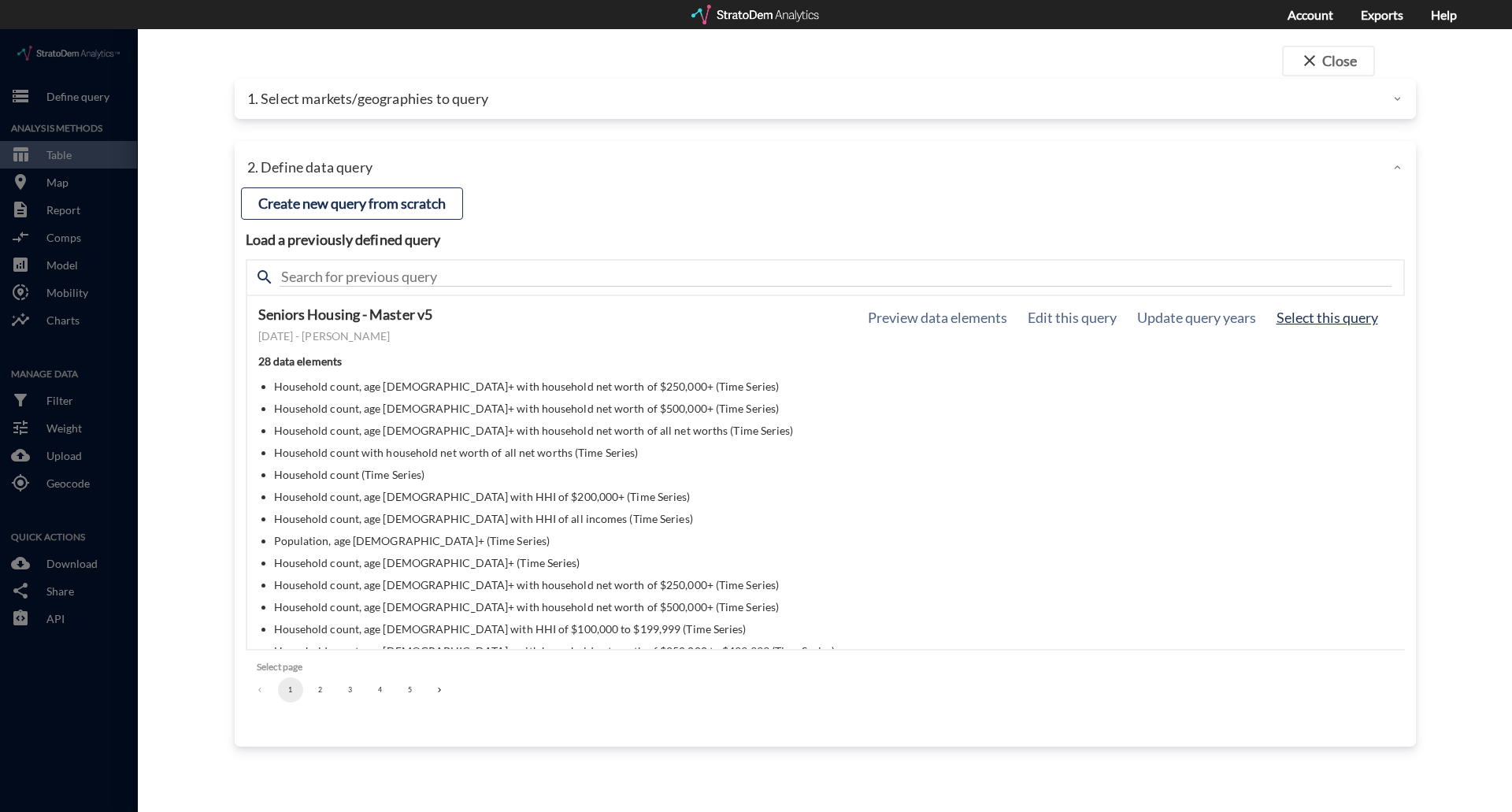
click button "Select this query"
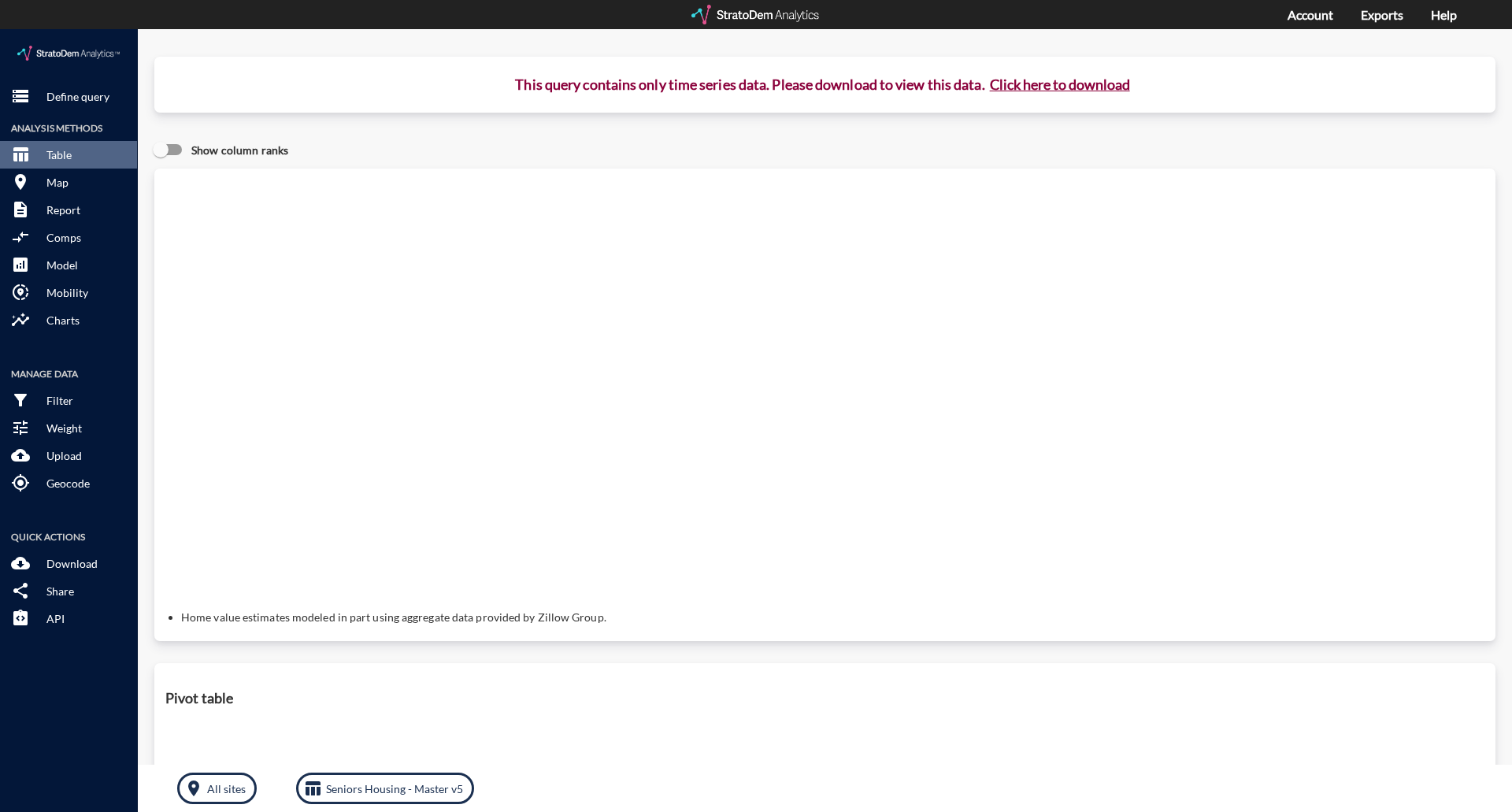
click button "Click here to download"
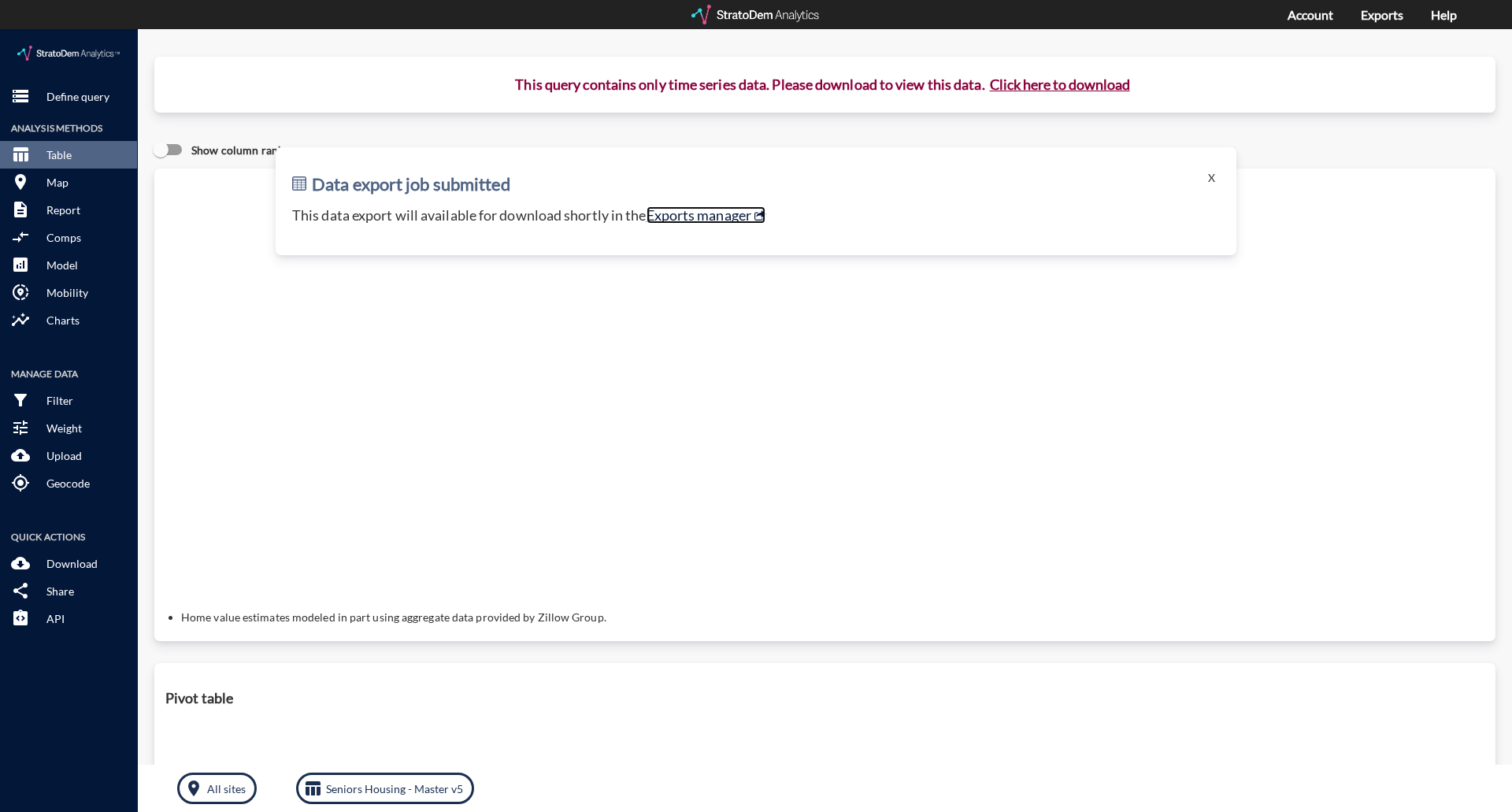
click link "Exports manager"
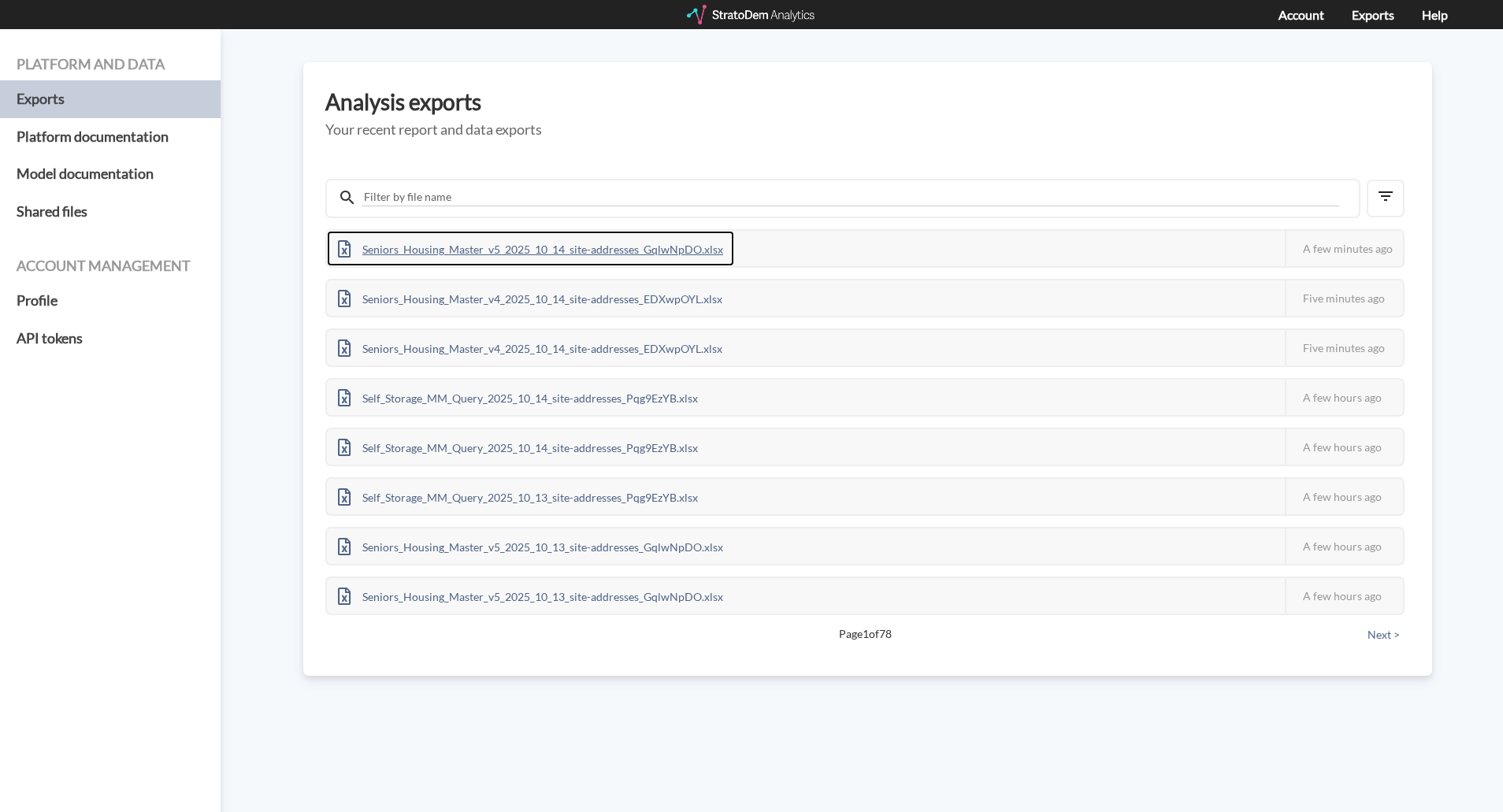
click at [458, 242] on div "Seniors_Housing_Master_v5_2025_10_14_site-addresses_GqlwNpDO.xlsx" at bounding box center [531, 248] width 408 height 35
